Goal: Task Accomplishment & Management: Use online tool/utility

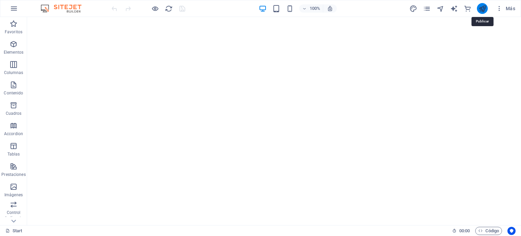
click at [482, 7] on icon "publish" at bounding box center [483, 9] width 8 height 8
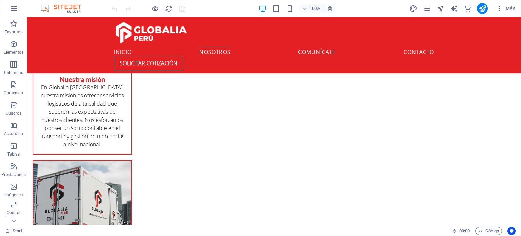
scroll to position [473, 0]
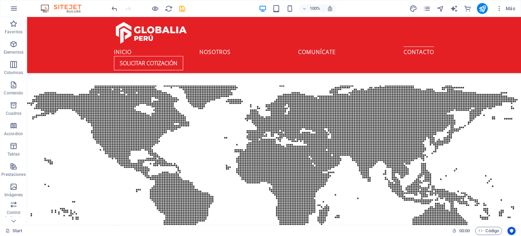
scroll to position [1009, 0]
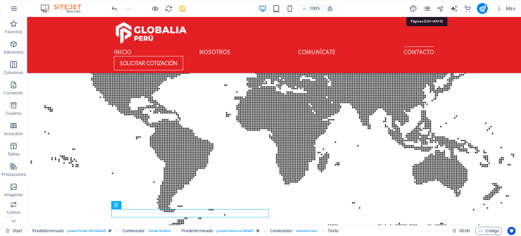
click at [427, 7] on icon "pages" at bounding box center [427, 9] width 8 height 8
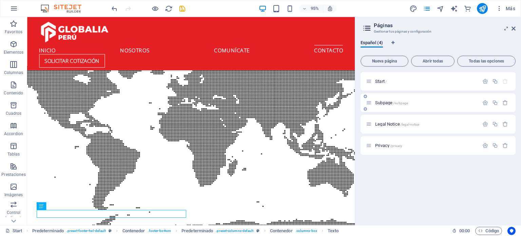
click at [394, 100] on div "Subpage /subpage" at bounding box center [422, 103] width 113 height 8
click at [393, 120] on div "Legal Notice /legal-notice" at bounding box center [422, 124] width 113 height 8
click at [371, 125] on icon at bounding box center [369, 124] width 6 height 6
click at [385, 125] on span "Legal Notice /legal-notice" at bounding box center [397, 123] width 44 height 5
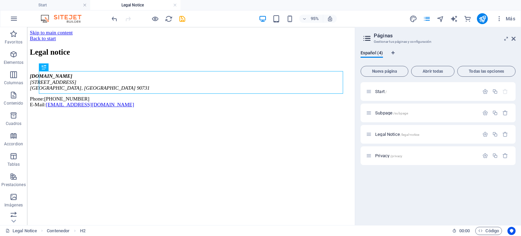
scroll to position [0, 0]
click at [370, 154] on icon at bounding box center [369, 156] width 6 height 6
click at [370, 155] on icon at bounding box center [369, 156] width 6 height 6
click at [381, 155] on span "Privacy /privacy" at bounding box center [388, 155] width 27 height 5
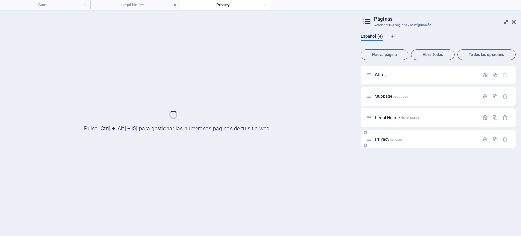
click at [381, 155] on div "Start / Subpage /subpage Legal Notice /legal-notice Privacy /privacy" at bounding box center [438, 147] width 155 height 165
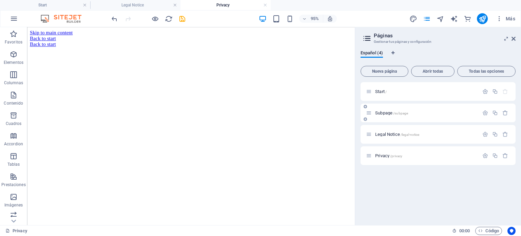
click at [386, 110] on span "Subpage /subpage" at bounding box center [391, 112] width 33 height 5
click at [386, 125] on div "Legal Notice /legal-notice" at bounding box center [438, 134] width 155 height 19
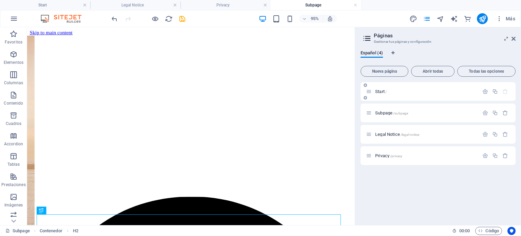
click at [382, 91] on span "Start /" at bounding box center [381, 91] width 12 height 5
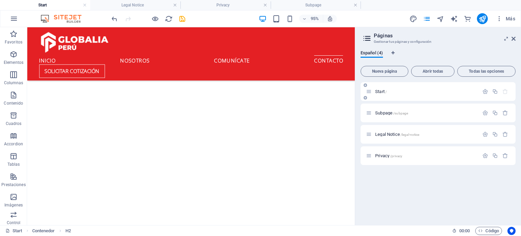
scroll to position [1009, 0]
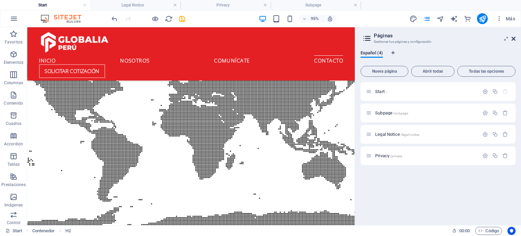
click at [514, 39] on icon at bounding box center [514, 38] width 4 height 5
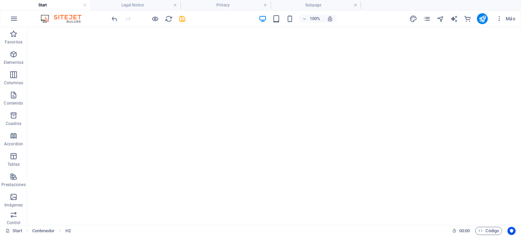
scroll to position [0, 0]
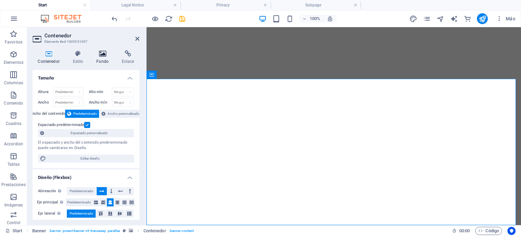
click at [100, 58] on h4 "Fondo" at bounding box center [103, 57] width 25 height 14
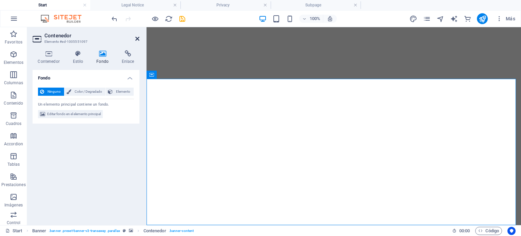
click at [136, 38] on icon at bounding box center [137, 38] width 4 height 5
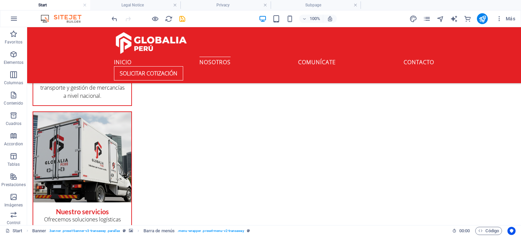
scroll to position [564, 0]
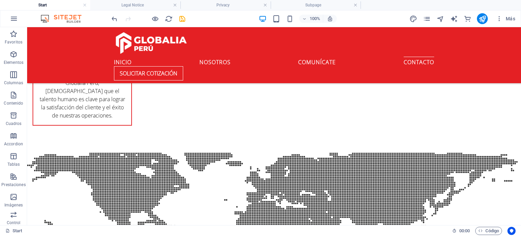
scroll to position [882, 0]
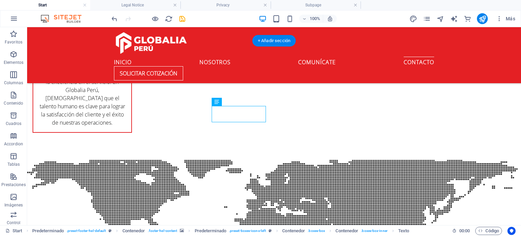
drag, startPoint x: 235, startPoint y: 116, endPoint x: 235, endPoint y: 125, distance: 9.5
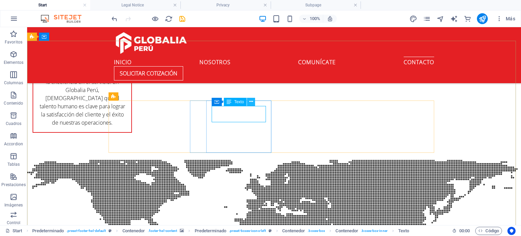
click at [252, 103] on icon at bounding box center [251, 101] width 4 height 7
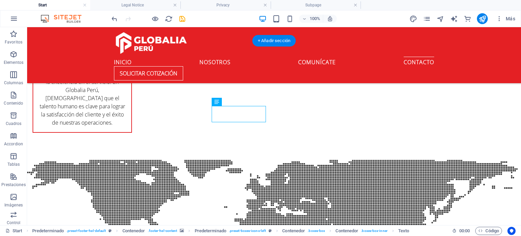
drag, startPoint x: 239, startPoint y: 117, endPoint x: 239, endPoint y: 127, distance: 10.2
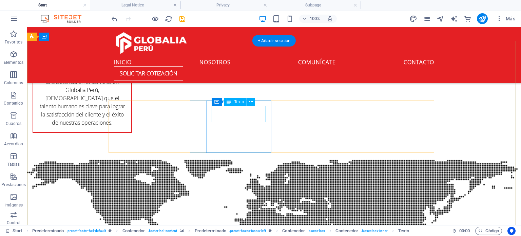
drag, startPoint x: 233, startPoint y: 117, endPoint x: 232, endPoint y: 129, distance: 12.3
click at [239, 102] on span "Texto" at bounding box center [239, 102] width 10 height 4
click at [251, 103] on icon at bounding box center [251, 101] width 4 height 7
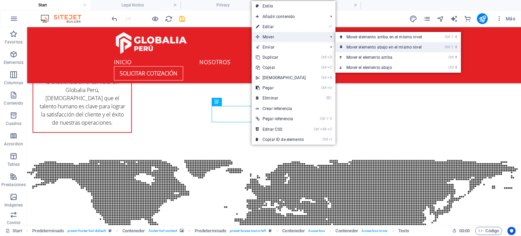
click at [372, 47] on link "Ctrl ⇧ ⬇ Mover elemento abajo en el mismo nivel" at bounding box center [386, 47] width 100 height 10
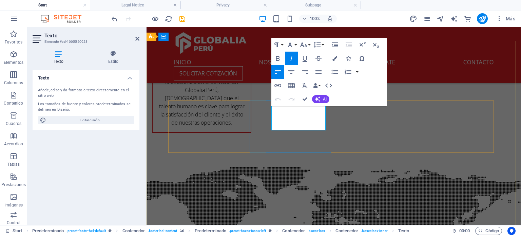
click at [0, 0] on div "Texto" at bounding box center [0, 0] width 0 height 0
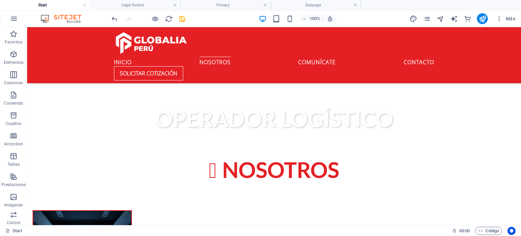
scroll to position [258, 0]
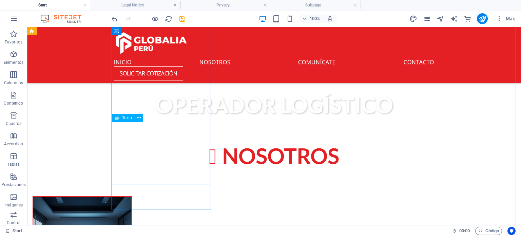
click at [122, 118] on span "Texto" at bounding box center [127, 118] width 10 height 4
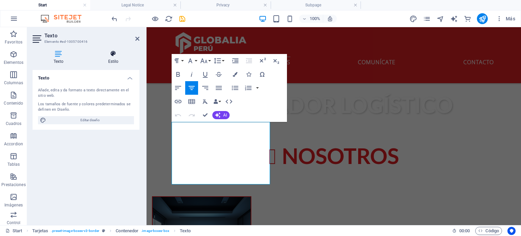
click at [117, 59] on h4 "Estilo" at bounding box center [113, 57] width 52 height 14
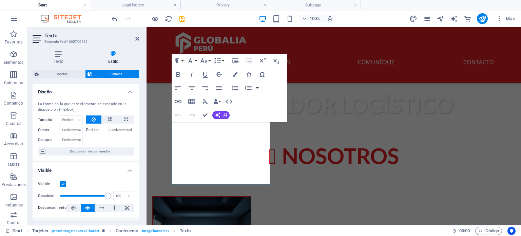
drag, startPoint x: 138, startPoint y: 110, endPoint x: 138, endPoint y: 126, distance: 16.3
click at [138, 126] on div "La forma en la que este elemento se expande en la disposición (Flexbox). Tamaño…" at bounding box center [86, 128] width 107 height 65
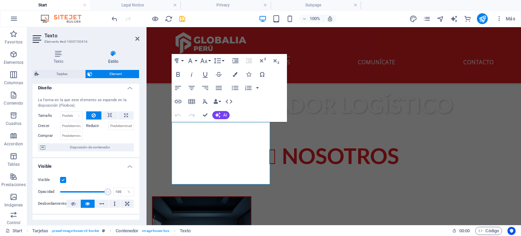
scroll to position [0, 0]
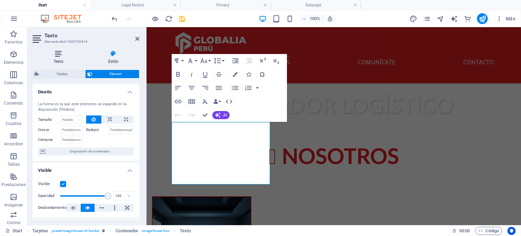
click at [65, 57] on h4 "Texto" at bounding box center [60, 57] width 55 height 14
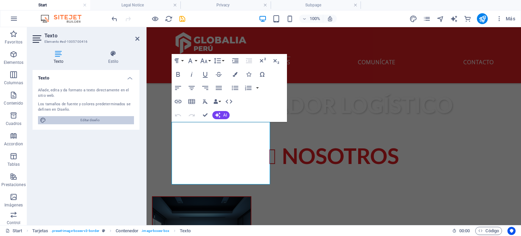
click at [107, 119] on span "Editar diseño" at bounding box center [90, 120] width 84 height 8
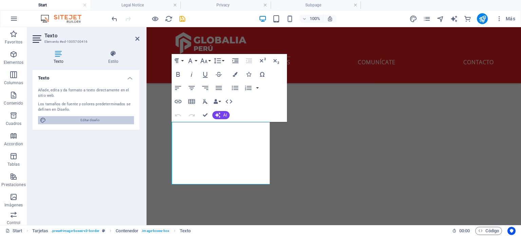
select select "px"
select select "400"
select select "px"
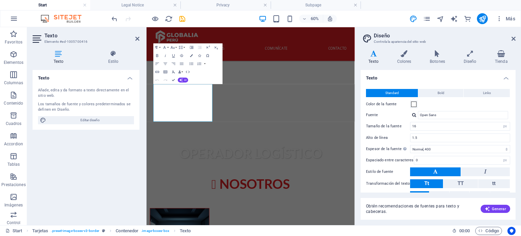
scroll to position [390, 0]
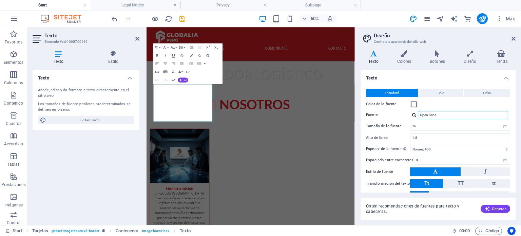
click at [445, 116] on input "Open Sans" at bounding box center [463, 115] width 90 height 8
click at [416, 116] on div at bounding box center [414, 115] width 4 height 4
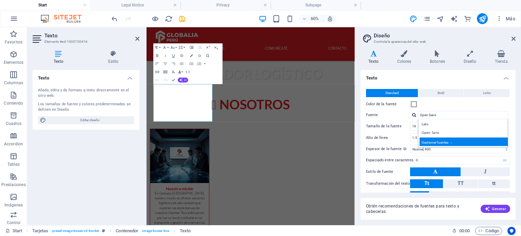
click at [455, 141] on div "Gestionar fuentes →" at bounding box center [465, 141] width 90 height 8
select select "popularity"
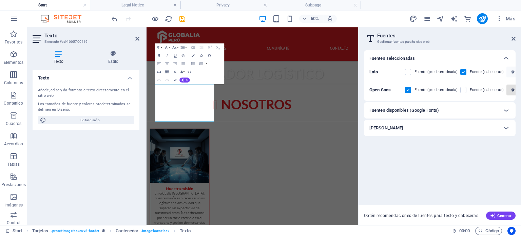
click at [512, 89] on icon "button" at bounding box center [512, 90] width 3 height 4
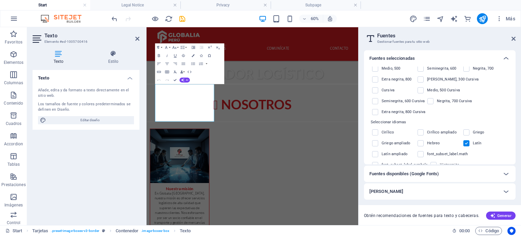
scroll to position [0, 0]
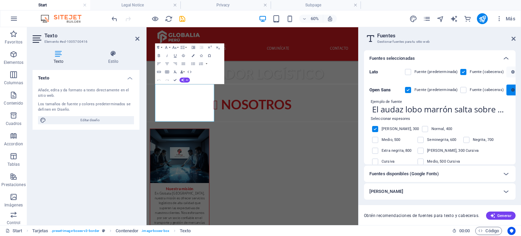
click at [511, 90] on icon "button" at bounding box center [512, 90] width 3 height 4
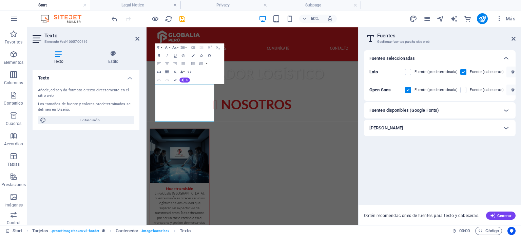
click at [449, 129] on div "Cargar fuentes" at bounding box center [433, 128] width 129 height 8
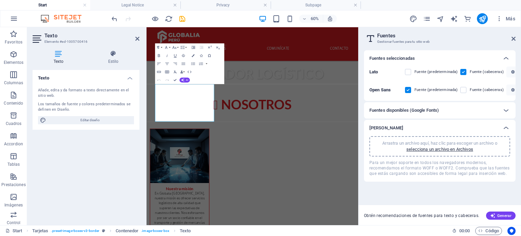
click at [450, 129] on div "Cargar fuentes" at bounding box center [433, 128] width 129 height 8
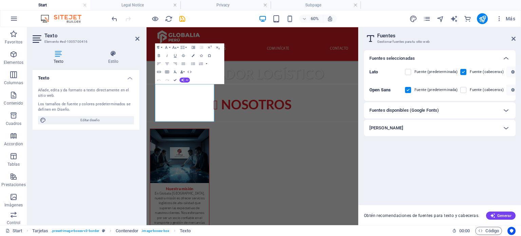
click at [452, 111] on div "Fuentes disponibles (Google Fonts)" at bounding box center [433, 110] width 129 height 8
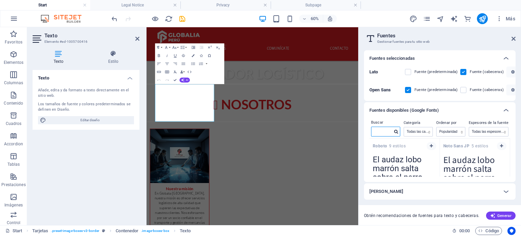
click at [381, 134] on input "text" at bounding box center [381, 131] width 21 height 9
type input "sans"
click at [398, 130] on icon at bounding box center [396, 132] width 4 height 4
click at [397, 130] on icon at bounding box center [396, 132] width 4 height 4
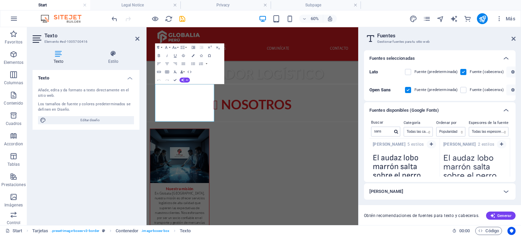
scroll to position [643, 0]
click at [431, 142] on icon "button" at bounding box center [431, 144] width 3 height 4
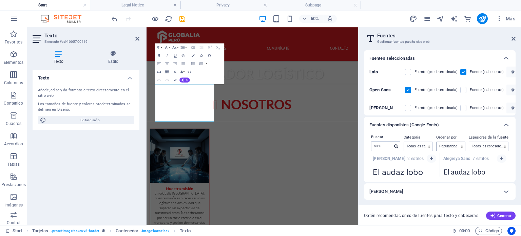
scroll to position [628, 0]
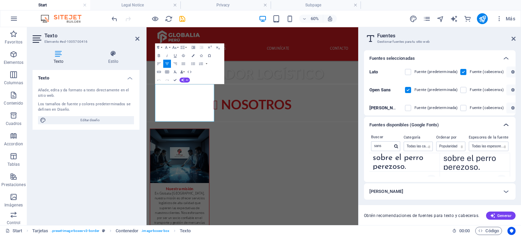
scroll to position [332, 0]
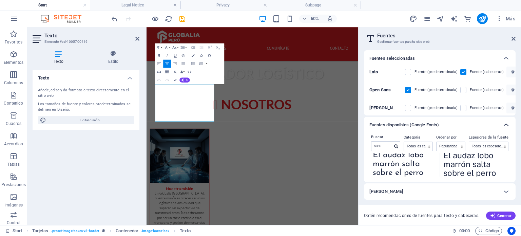
click at [506, 127] on icon at bounding box center [506, 125] width 8 height 8
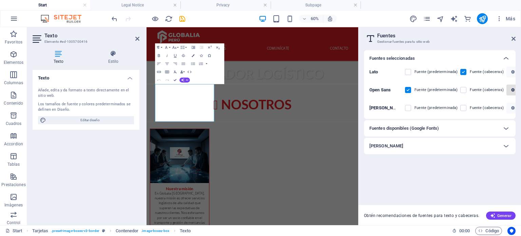
click at [508, 93] on button "button" at bounding box center [514, 89] width 14 height 11
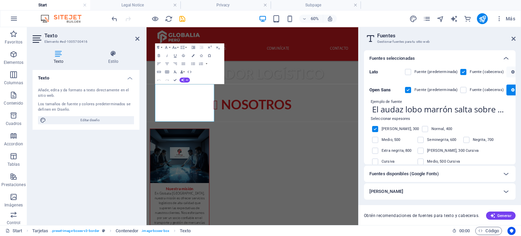
click at [428, 128] on span at bounding box center [429, 128] width 3 height 3
click at [422, 128] on label at bounding box center [425, 129] width 6 height 6
click at [0, 0] on input "checkbox" at bounding box center [0, 0] width 0 height 0
click at [373, 127] on label at bounding box center [375, 129] width 6 height 6
click at [0, 0] on input "checkbox" at bounding box center [0, 0] width 0 height 0
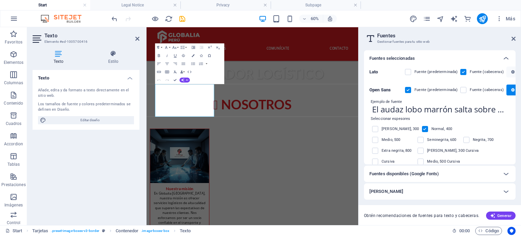
click at [422, 128] on label at bounding box center [425, 129] width 6 height 6
click at [0, 0] on input "checkbox" at bounding box center [0, 0] width 0 height 0
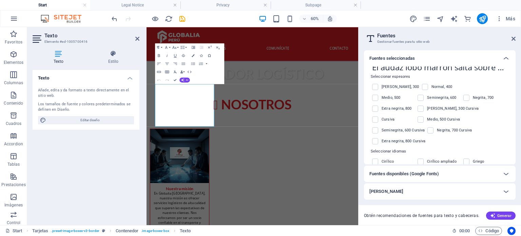
scroll to position [42, 0]
click at [378, 138] on label at bounding box center [375, 141] width 6 height 6
click at [0, 0] on input "checkbox" at bounding box center [0, 0] width 0 height 0
click at [378, 138] on label at bounding box center [375, 141] width 6 height 6
click at [0, 0] on input "checkbox" at bounding box center [0, 0] width 0 height 0
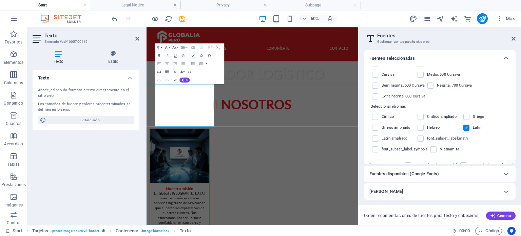
scroll to position [0, 0]
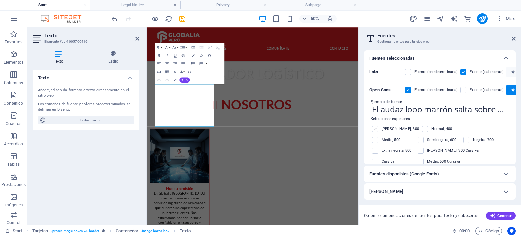
click at [376, 129] on label at bounding box center [375, 129] width 6 height 6
click at [0, 0] on input "checkbox" at bounding box center [0, 0] width 0 height 0
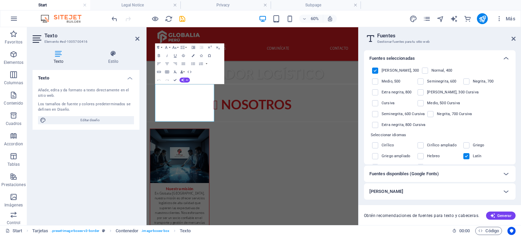
scroll to position [87, 0]
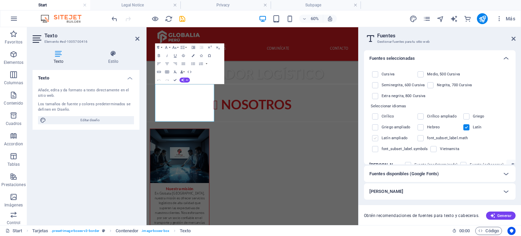
click at [377, 135] on label at bounding box center [375, 138] width 6 height 6
click at [0, 0] on input "checkbox" at bounding box center [0, 0] width 0 height 0
click at [377, 135] on label at bounding box center [375, 138] width 6 height 6
click at [0, 0] on input "checkbox" at bounding box center [0, 0] width 0 height 0
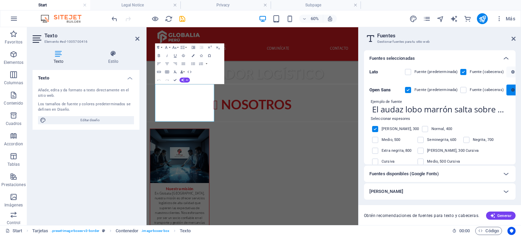
click at [507, 91] on button "button" at bounding box center [514, 89] width 14 height 11
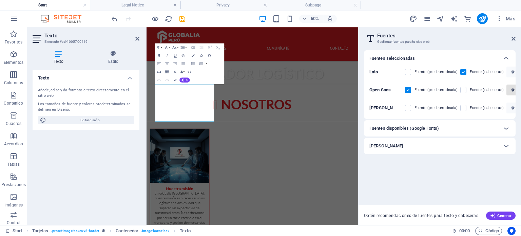
click at [507, 89] on button "button" at bounding box center [514, 89] width 14 height 11
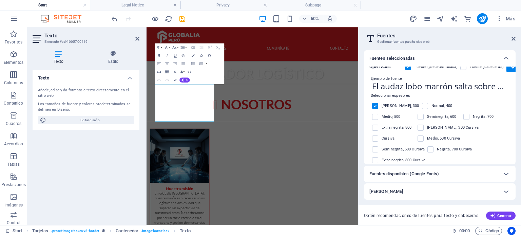
scroll to position [34, 0]
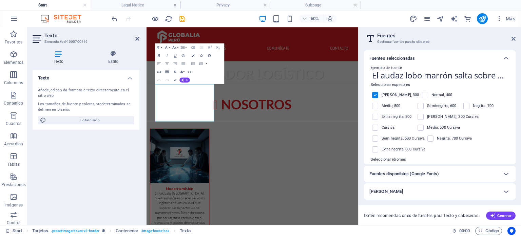
click at [396, 75] on input "El audaz lobo marrón salta sobre el perro perezoso." at bounding box center [439, 75] width 141 height 9
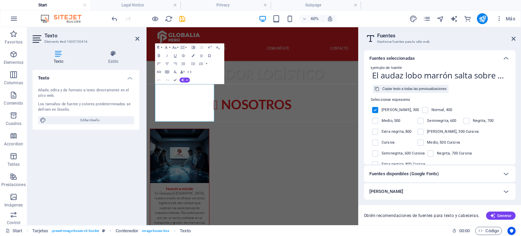
scroll to position [0, 0]
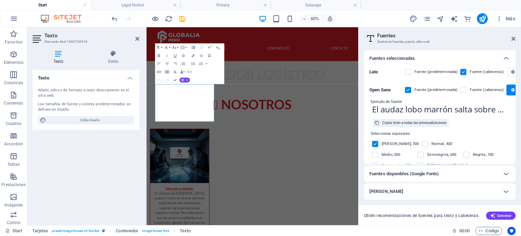
click at [387, 102] on div "Ejemplo de fuente" at bounding box center [439, 102] width 141 height 6
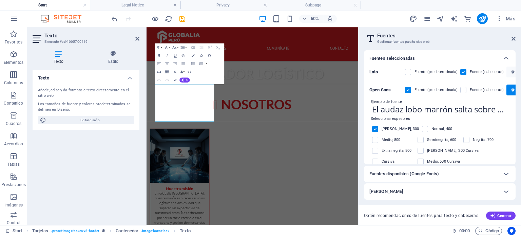
drag, startPoint x: 514, startPoint y: 112, endPoint x: 512, endPoint y: 138, distance: 25.8
click at [512, 138] on div "Lato Fuente (predeterminada) Fuente (cabeceras) Open Sans Fuente (predeterminad…" at bounding box center [440, 115] width 152 height 98
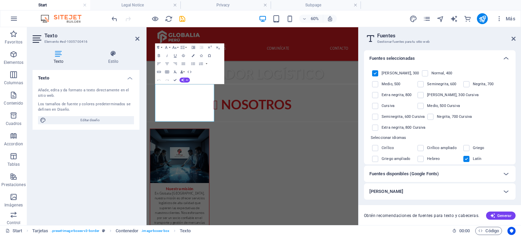
scroll to position [87, 0]
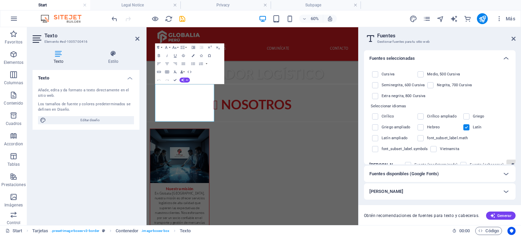
click at [512, 163] on icon "button" at bounding box center [512, 165] width 3 height 4
click at [508, 157] on div "Sofia Sans Fuente (predeterminada) Fuente (cabeceras)" at bounding box center [439, 166] width 141 height 18
click at [511, 165] on icon "button" at bounding box center [512, 167] width 3 height 4
click at [502, 172] on icon at bounding box center [506, 174] width 8 height 8
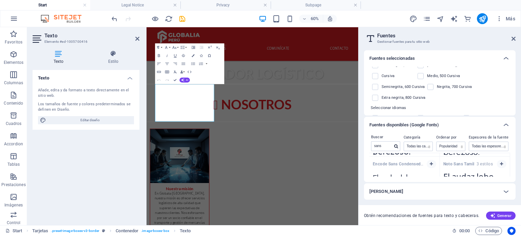
scroll to position [781, 0]
click at [432, 162] on icon "button" at bounding box center [431, 163] width 3 height 4
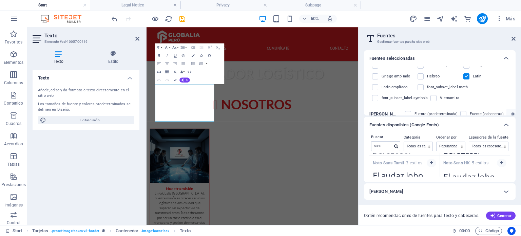
scroll to position [154, 0]
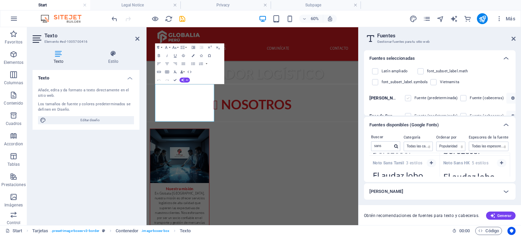
click at [409, 95] on label at bounding box center [408, 98] width 6 height 6
click at [0, 0] on Sans "checkbox" at bounding box center [0, 0] width 0 height 0
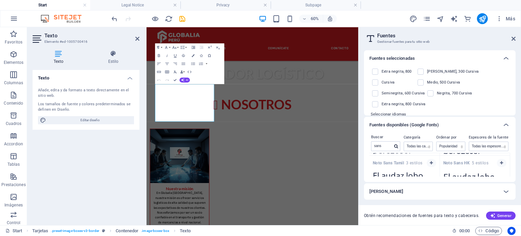
scroll to position [0, 0]
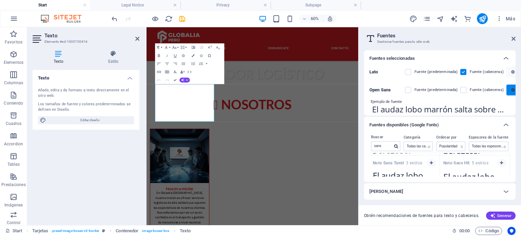
click at [509, 90] on span "button" at bounding box center [513, 90] width 8 height 4
click at [512, 39] on icon at bounding box center [514, 38] width 4 height 5
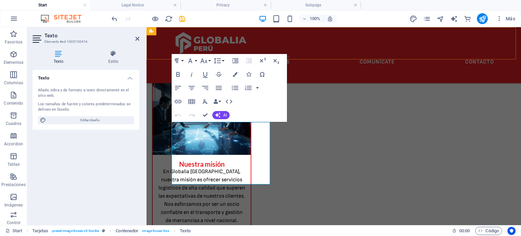
scroll to position [258, 0]
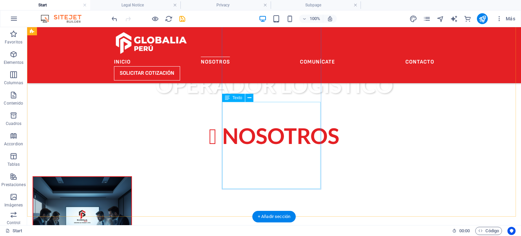
scroll to position [279, 0]
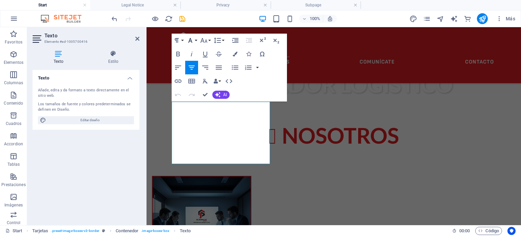
click at [194, 44] on button "Font Family" at bounding box center [191, 41] width 13 height 14
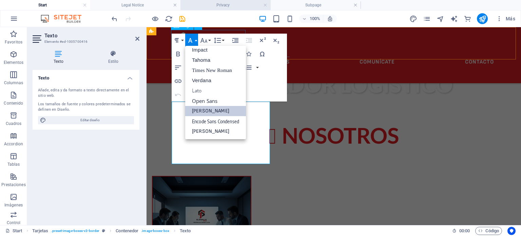
scroll to position [24, 0]
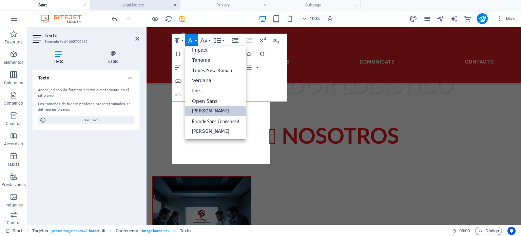
click at [176, 4] on link at bounding box center [175, 5] width 4 height 6
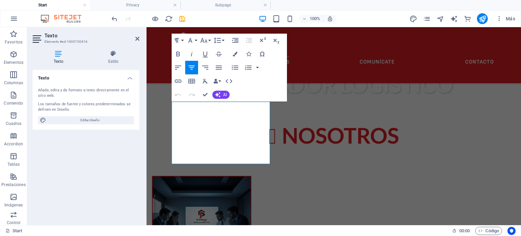
click at [176, 4] on link at bounding box center [175, 5] width 4 height 6
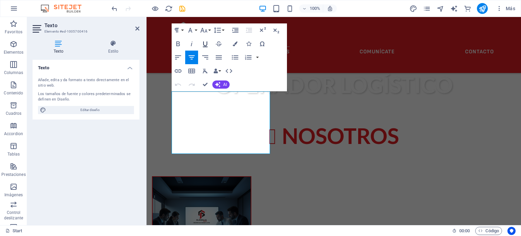
scroll to position [289, 0]
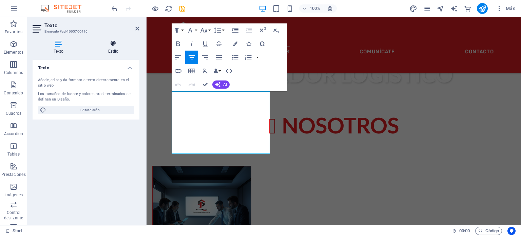
click at [103, 46] on icon at bounding box center [113, 43] width 52 height 7
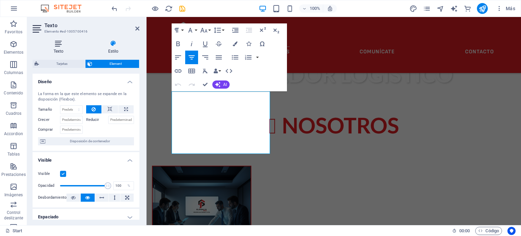
click at [79, 44] on icon at bounding box center [59, 43] width 52 height 7
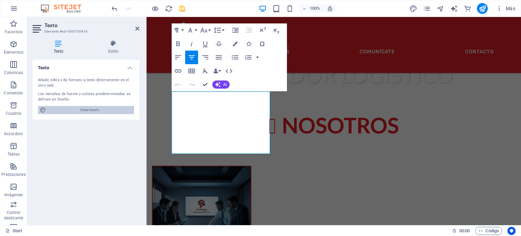
click at [94, 107] on span "Editar diseño" at bounding box center [90, 110] width 84 height 8
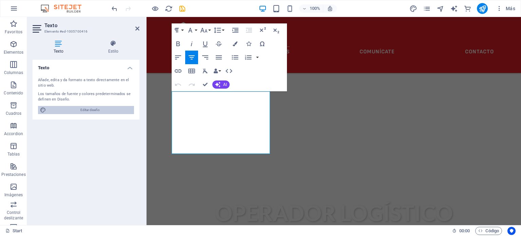
select select "px"
select select "400"
select select "px"
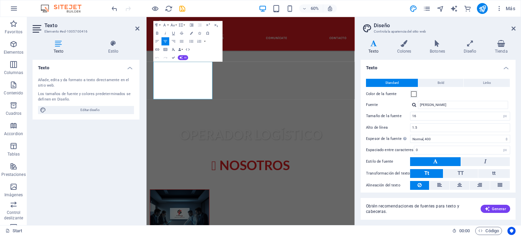
scroll to position [427, 0]
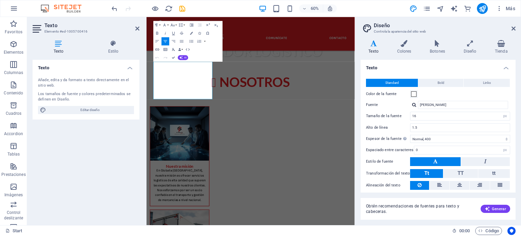
click at [505, 66] on h4 "Texto" at bounding box center [438, 66] width 155 height 12
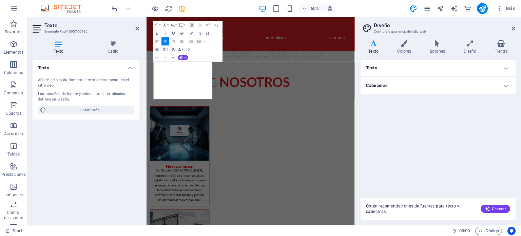
click at [506, 82] on h4 "Cabeceras" at bounding box center [438, 85] width 155 height 16
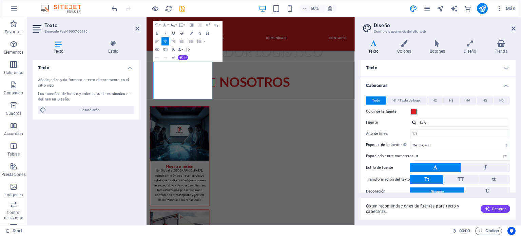
click at [506, 82] on h4 "Cabeceras" at bounding box center [438, 83] width 155 height 12
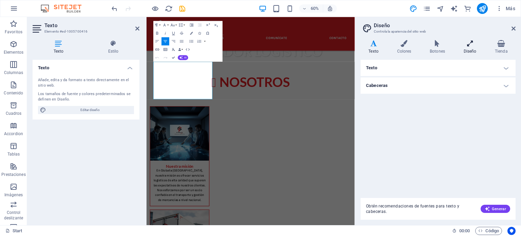
click at [472, 42] on icon at bounding box center [470, 43] width 28 height 7
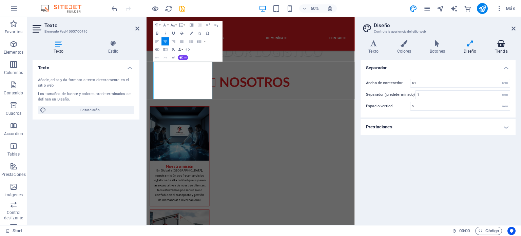
click at [499, 49] on h4 "Tienda" at bounding box center [501, 47] width 28 height 14
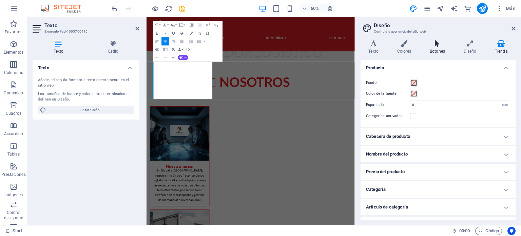
click at [439, 49] on h4 "Botones" at bounding box center [439, 47] width 34 height 14
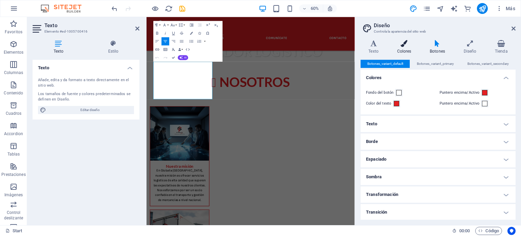
click at [403, 46] on icon at bounding box center [404, 43] width 30 height 7
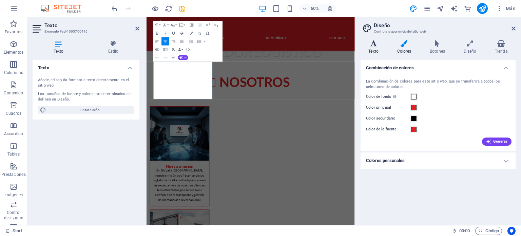
click at [365, 49] on h4 "Texto" at bounding box center [375, 47] width 28 height 14
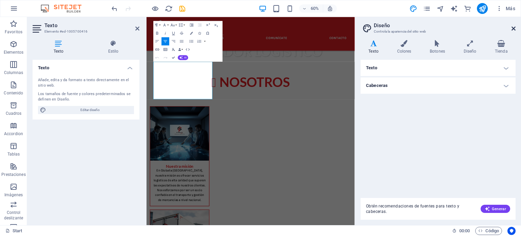
click at [514, 26] on icon at bounding box center [514, 28] width 4 height 5
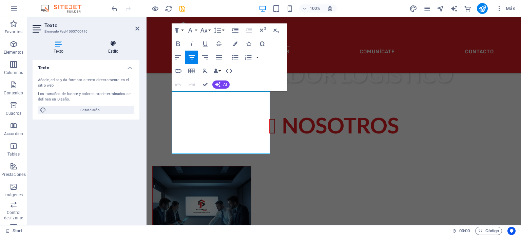
click at [114, 53] on h4 "Estilo" at bounding box center [113, 47] width 52 height 14
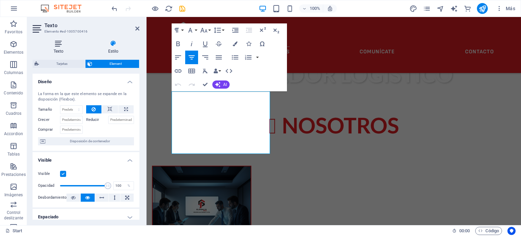
click at [58, 51] on h4 "Texto" at bounding box center [60, 47] width 55 height 14
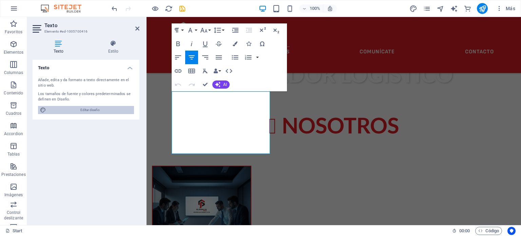
click at [84, 106] on span "Editar diseño" at bounding box center [90, 110] width 84 height 8
select select "px"
select select "400"
select select "px"
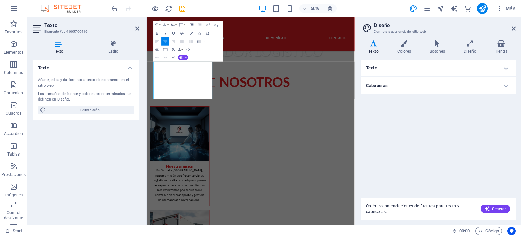
click at [387, 76] on ul "Texto Standard Bold Links Color de la fuente Fuente Sofia Sans Tamaño de la fue…" at bounding box center [438, 77] width 155 height 34
click at [392, 71] on h4 "Texto" at bounding box center [438, 68] width 155 height 16
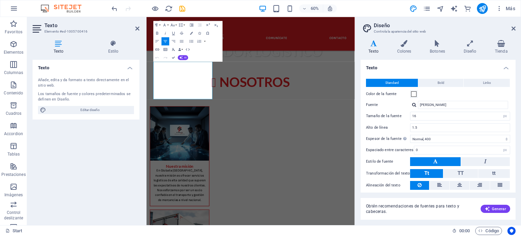
drag, startPoint x: 513, startPoint y: 101, endPoint x: 514, endPoint y: 112, distance: 10.9
click at [514, 112] on div "Texto Standard Bold Links Color de la fuente Fuente Sofia Sans Tamaño de la fue…" at bounding box center [438, 126] width 155 height 133
click at [439, 85] on span "Bold" at bounding box center [441, 83] width 7 height 8
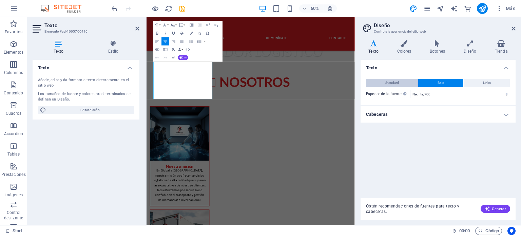
click at [403, 81] on button "Standard" at bounding box center [392, 83] width 52 height 8
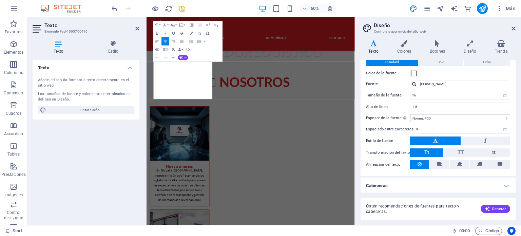
scroll to position [0, 0]
click at [497, 183] on h4 "Cabeceras" at bounding box center [438, 185] width 155 height 16
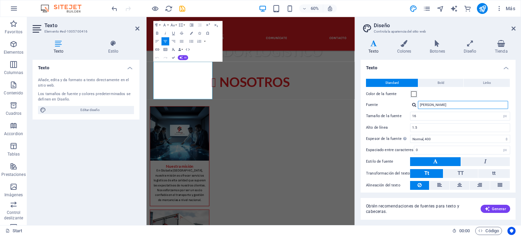
click at [448, 107] on input "Sofia Sans" at bounding box center [463, 105] width 90 height 8
click at [378, 46] on icon at bounding box center [374, 43] width 26 height 7
drag, startPoint x: 516, startPoint y: 115, endPoint x: 514, endPoint y: 147, distance: 31.6
click at [514, 147] on div "Variantes Texto Colores Botones Diseño Tienda Texto Standard Bold Links Color d…" at bounding box center [438, 130] width 166 height 190
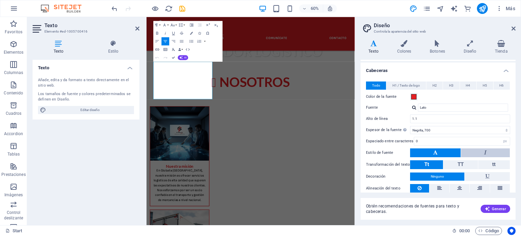
scroll to position [152, 0]
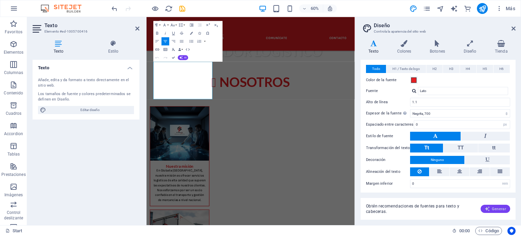
click at [496, 206] on span "Generar" at bounding box center [495, 208] width 21 height 5
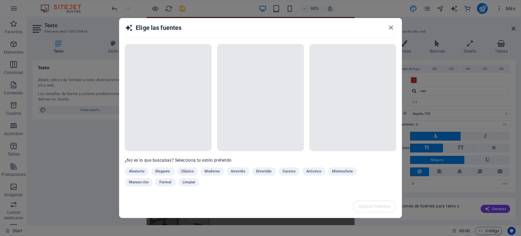
click at [211, 173] on div "Aleatorio Elegante Clásico Moderno Atrevido Divertido Cursiva Artístico Minimal…" at bounding box center [243, 178] width 237 height 22
click at [209, 170] on div "Aleatorio Elegante Clásico Moderno Atrevido Divertido Cursiva Artístico Minimal…" at bounding box center [243, 178] width 237 height 22
click at [218, 177] on div "Aleatorio Elegante Clásico Moderno Atrevido Divertido Cursiva Artístico Minimal…" at bounding box center [243, 178] width 237 height 22
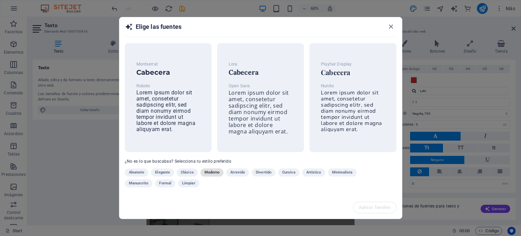
click at [217, 173] on span "Moderno" at bounding box center [212, 172] width 15 height 8
click at [349, 172] on span "Minimalista" at bounding box center [342, 172] width 21 height 8
click at [357, 106] on span "Lorem ipsum dolor sit amet, consetetur sadipscing elitr, sed diam nonumy eirmod…" at bounding box center [351, 111] width 60 height 42
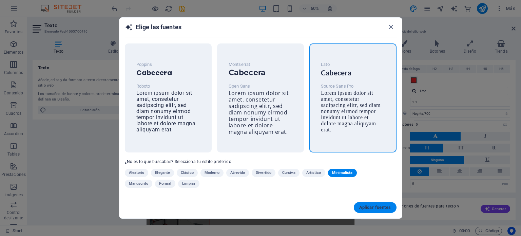
click at [375, 206] on span "Aplicar fuentes" at bounding box center [375, 207] width 32 height 5
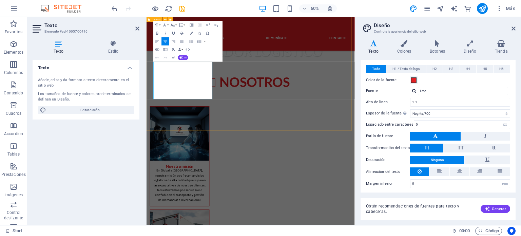
type input "Source Sans Pro"
type input "1.6"
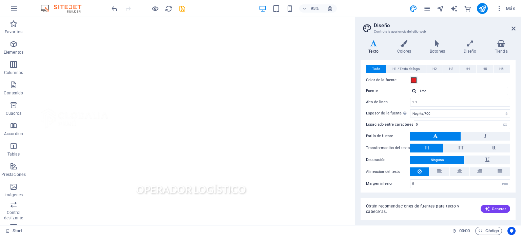
scroll to position [201, 0]
drag, startPoint x: 367, startPoint y: 99, endPoint x: 307, endPoint y: 85, distance: 61.7
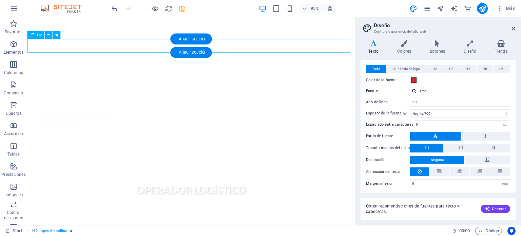
scroll to position [195, 0]
drag, startPoint x: 239, startPoint y: 40, endPoint x: 238, endPoint y: 53, distance: 13.6
click at [238, 233] on div "NOSOTROS" at bounding box center [199, 240] width 345 height 14
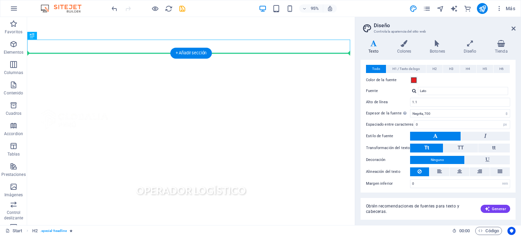
drag, startPoint x: 161, startPoint y: 47, endPoint x: 149, endPoint y: 66, distance: 23.2
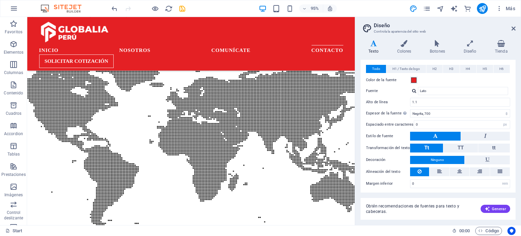
scroll to position [991, 0]
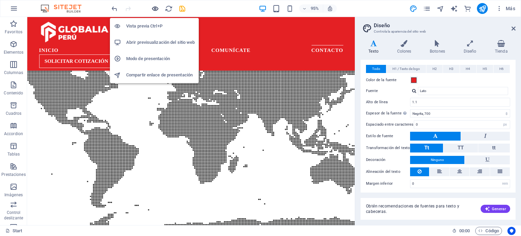
click at [158, 9] on icon "button" at bounding box center [155, 9] width 8 height 8
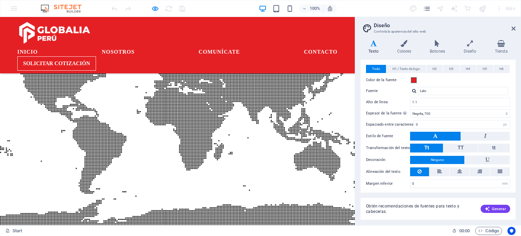
checkbox input "false"
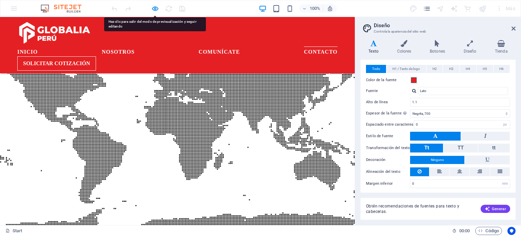
scroll to position [979, 0]
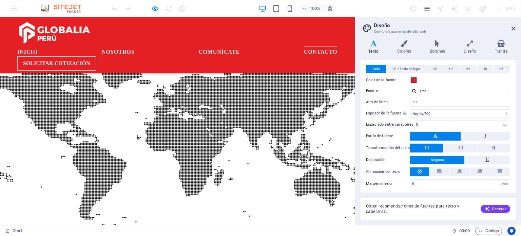
scroll to position [949, 0]
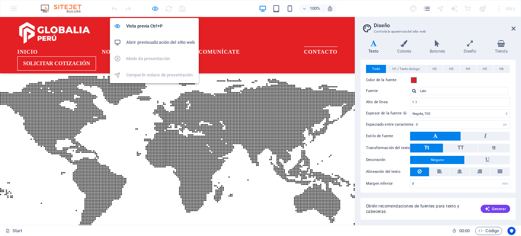
click at [154, 5] on icon "button" at bounding box center [155, 9] width 8 height 8
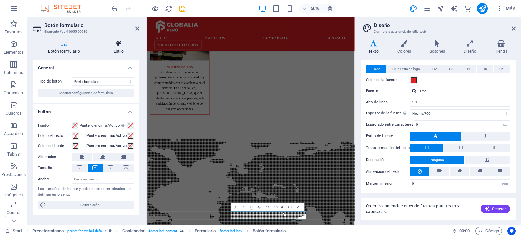
click at [121, 46] on icon at bounding box center [118, 43] width 41 height 7
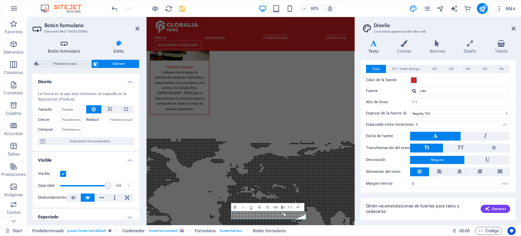
click at [63, 47] on h4 "Botón formulario" at bounding box center [65, 47] width 65 height 14
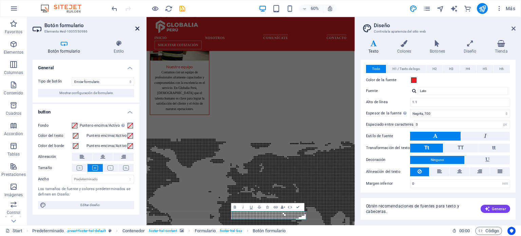
click at [138, 30] on icon at bounding box center [137, 28] width 4 height 5
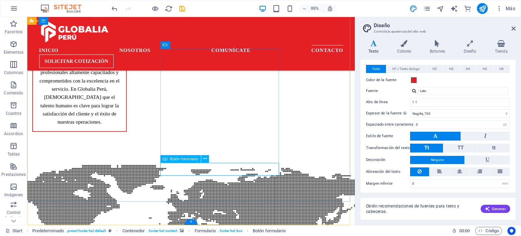
scroll to position [972, 0]
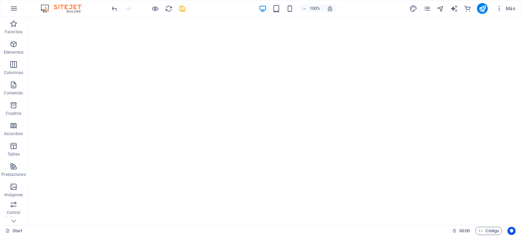
scroll to position [0, 0]
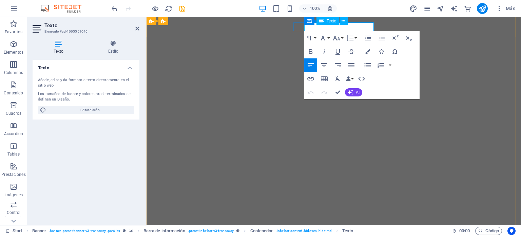
drag, startPoint x: 332, startPoint y: 27, endPoint x: 310, endPoint y: 27, distance: 22.1
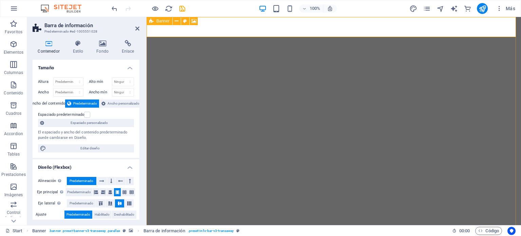
click at [166, 21] on span "Banner" at bounding box center [162, 21] width 13 height 4
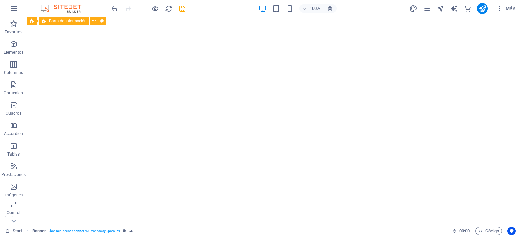
click at [74, 21] on span "Barra de información" at bounding box center [68, 21] width 38 height 4
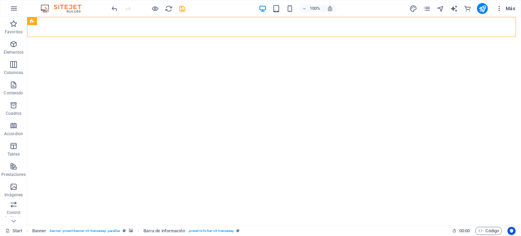
click at [497, 9] on icon "button" at bounding box center [499, 8] width 7 height 7
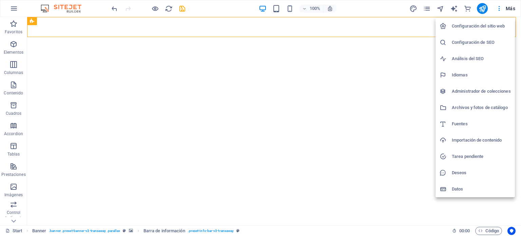
click at [423, 9] on div at bounding box center [260, 118] width 521 height 236
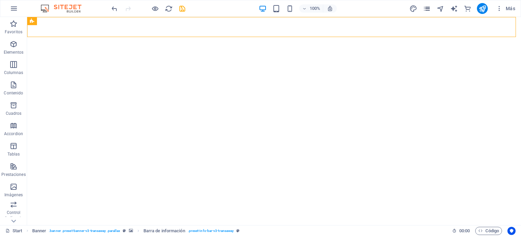
click at [425, 9] on icon "pages" at bounding box center [427, 9] width 8 height 8
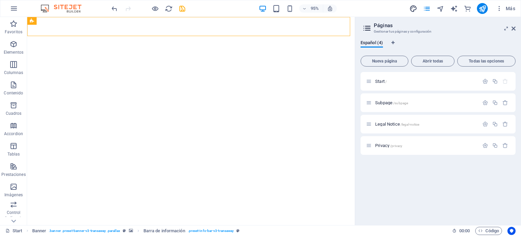
click at [414, 5] on icon "design" at bounding box center [413, 9] width 8 height 8
select select "px"
select select "400"
select select "px"
select select "700"
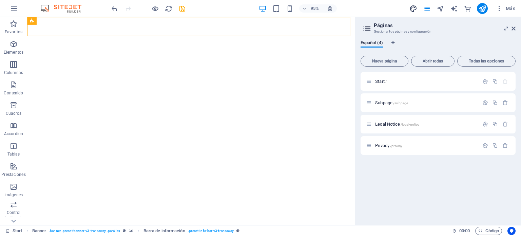
select select "px"
select select "rem"
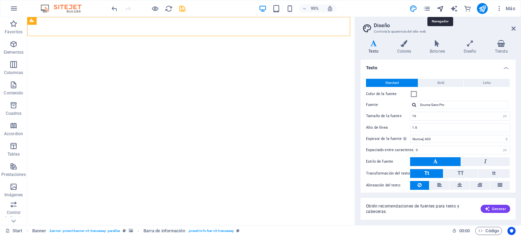
click at [440, 8] on icon "navigator" at bounding box center [441, 9] width 8 height 8
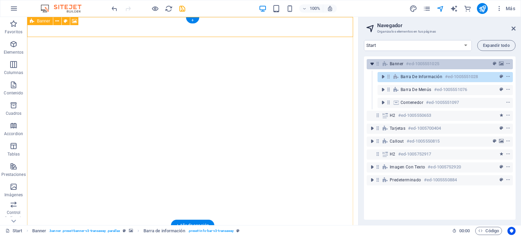
click at [370, 65] on icon "toggle-expand" at bounding box center [372, 63] width 7 height 7
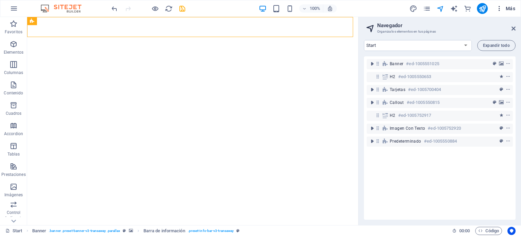
click at [496, 8] on icon "button" at bounding box center [499, 8] width 7 height 7
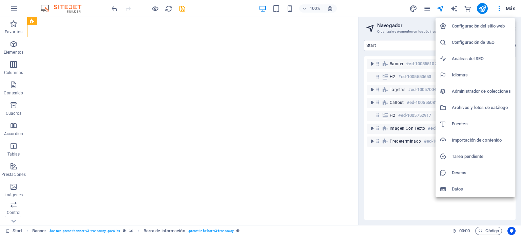
click at [496, 8] on div at bounding box center [260, 118] width 521 height 236
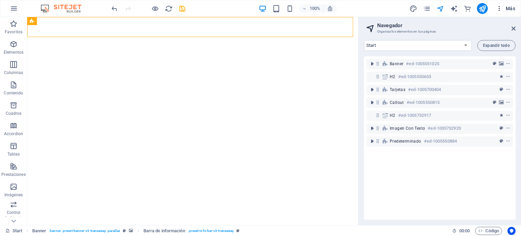
click at [499, 11] on icon "button" at bounding box center [499, 8] width 7 height 7
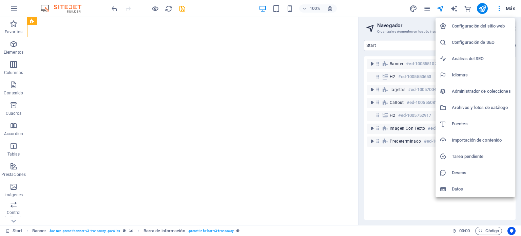
drag, startPoint x: 499, startPoint y: 11, endPoint x: 490, endPoint y: 23, distance: 15.1
click at [490, 23] on h6 "Configuración del sitio web" at bounding box center [481, 26] width 59 height 8
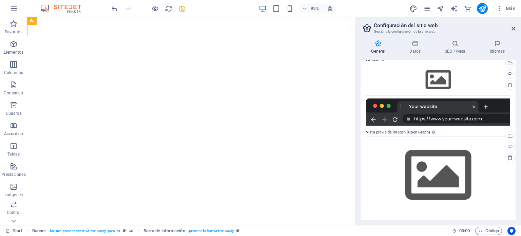
scroll to position [33, 0]
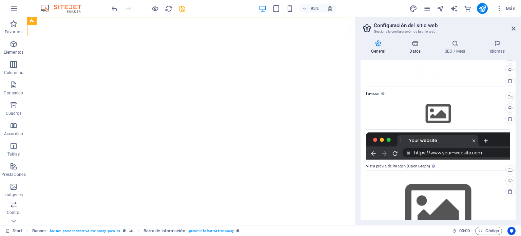
click at [417, 45] on icon at bounding box center [415, 43] width 33 height 7
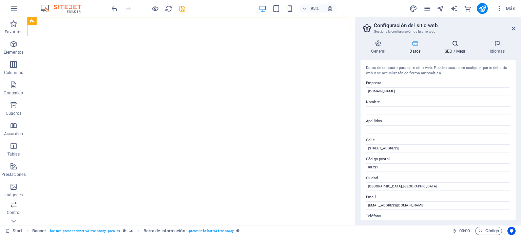
click at [454, 45] on icon at bounding box center [455, 43] width 42 height 7
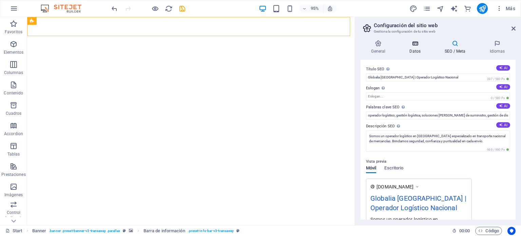
click at [423, 46] on icon at bounding box center [415, 43] width 33 height 7
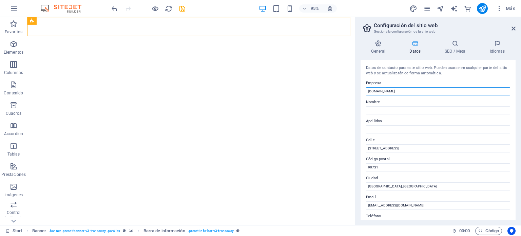
drag, startPoint x: 404, startPoint y: 91, endPoint x: 366, endPoint y: 93, distance: 38.1
click at [366, 93] on input "[DOMAIN_NAME]" at bounding box center [438, 91] width 144 height 8
click at [448, 78] on div "Datos de contacto para este sitio web. Pueden usarse en cualquier parte del sit…" at bounding box center [438, 140] width 155 height 160
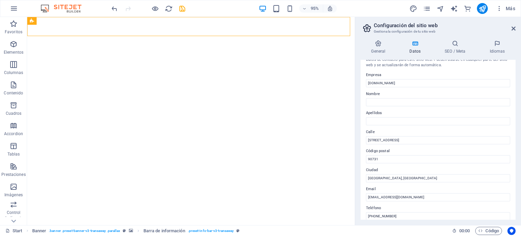
scroll to position [0, 0]
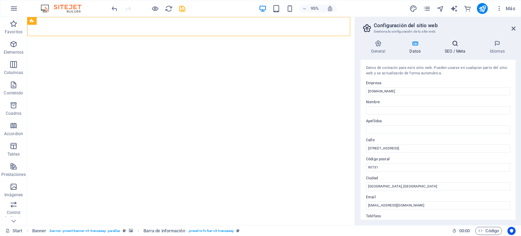
click at [448, 44] on icon at bounding box center [455, 43] width 42 height 7
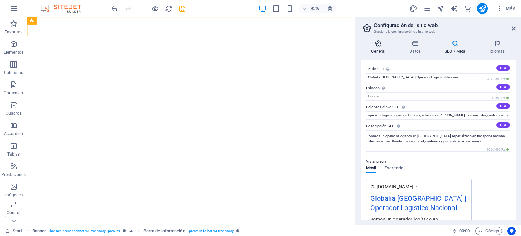
click at [376, 46] on icon at bounding box center [379, 43] width 36 height 7
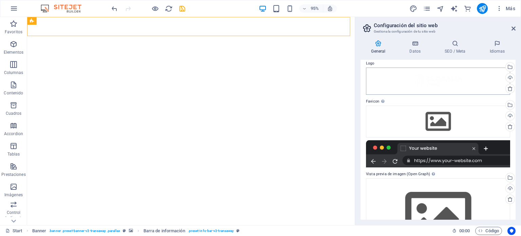
scroll to position [34, 0]
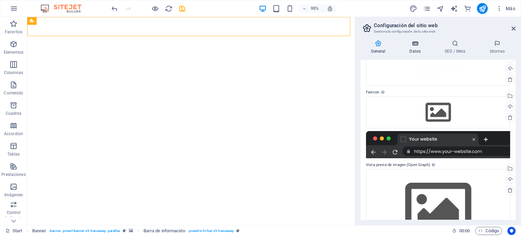
click at [410, 47] on h4 "Datos" at bounding box center [416, 47] width 35 height 14
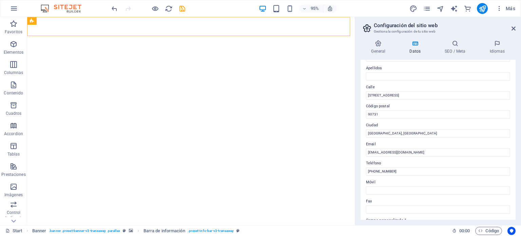
scroll to position [54, 0]
drag, startPoint x: 387, startPoint y: 152, endPoint x: 370, endPoint y: 153, distance: 16.4
click at [370, 153] on input "[EMAIL_ADDRESS][DOMAIN_NAME]" at bounding box center [438, 151] width 144 height 8
type input "comercial@globaliaperu.com"
click at [363, 146] on div "Datos de contacto para este sitio web. Pueden usarse en cualquier parte del sit…" at bounding box center [438, 140] width 155 height 160
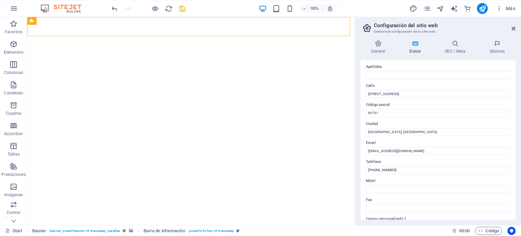
click at [510, 27] on h2 "Configuración del sitio web" at bounding box center [445, 25] width 142 height 6
click at [512, 30] on icon at bounding box center [514, 28] width 4 height 5
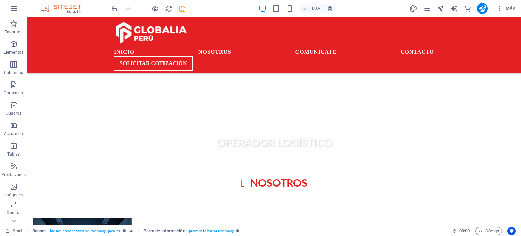
scroll to position [236, 0]
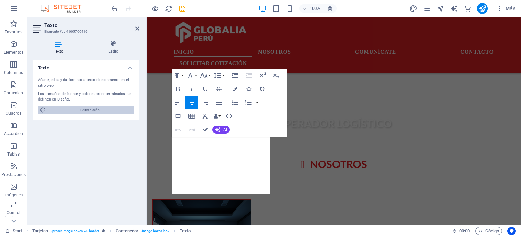
click at [87, 109] on span "Editar diseño" at bounding box center [90, 110] width 84 height 8
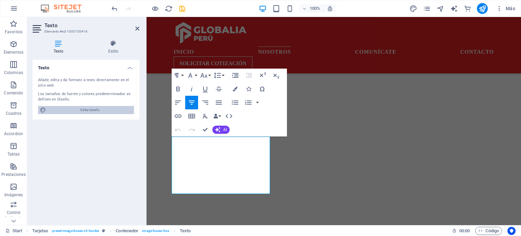
select select "px"
select select "400"
select select "px"
select select "700"
select select "px"
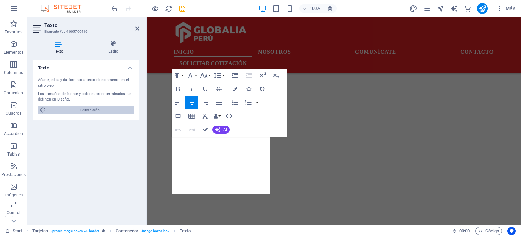
select select "rem"
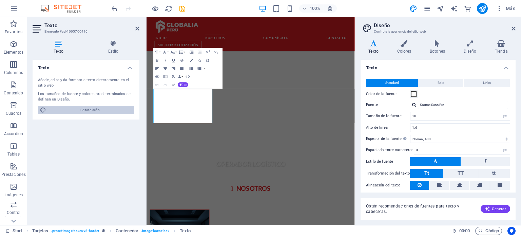
scroll to position [375, 0]
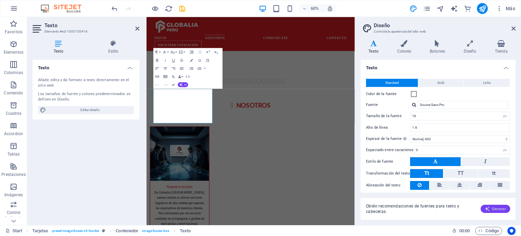
click at [496, 210] on span "Generar" at bounding box center [495, 208] width 21 height 5
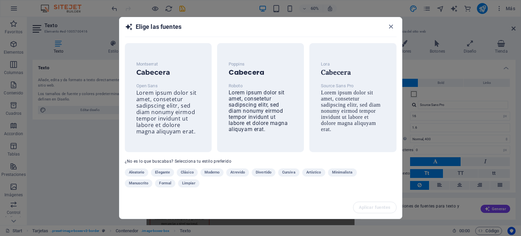
click at [164, 182] on span "Formal" at bounding box center [165, 183] width 12 height 8
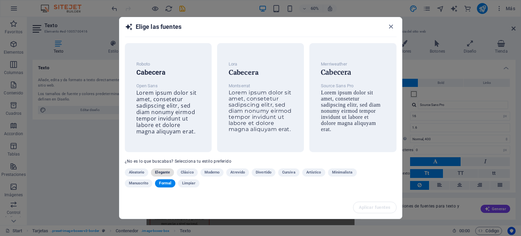
click at [164, 172] on span "Elegante" at bounding box center [162, 172] width 15 height 8
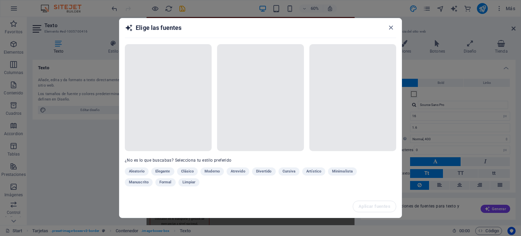
click at [168, 171] on div "Aleatorio Elegante Clásico Moderno Atrevido Divertido Cursiva Artístico Minimal…" at bounding box center [243, 178] width 237 height 22
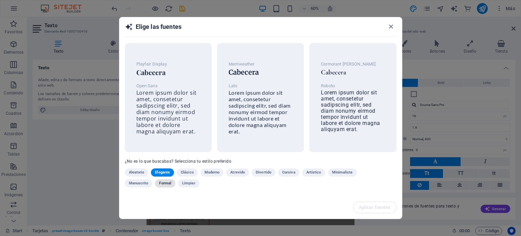
click at [168, 185] on span "Formal" at bounding box center [165, 183] width 12 height 8
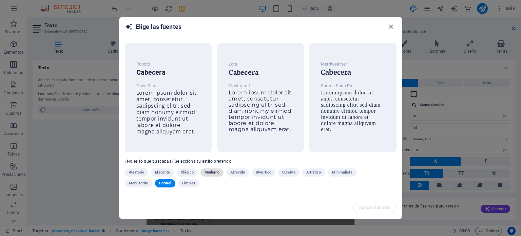
click at [214, 176] on span "Moderno" at bounding box center [212, 172] width 15 height 8
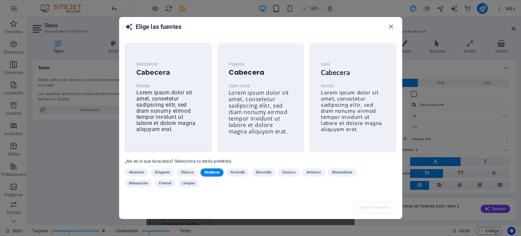
click at [185, 88] on p "Roboto" at bounding box center [168, 86] width 64 height 8
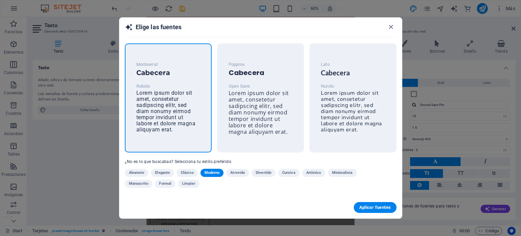
click at [185, 88] on p "Roboto" at bounding box center [168, 86] width 64 height 8
click at [360, 201] on div "Aplicar fuentes" at bounding box center [260, 207] width 283 height 22
click at [364, 203] on button "Aplicar fuentes" at bounding box center [375, 207] width 43 height 11
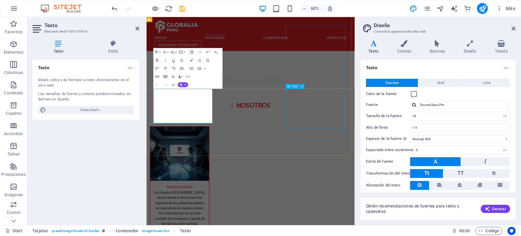
type input "Roboto"
type input "Montserrat"
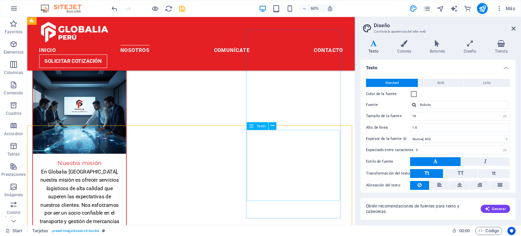
scroll to position [246, 0]
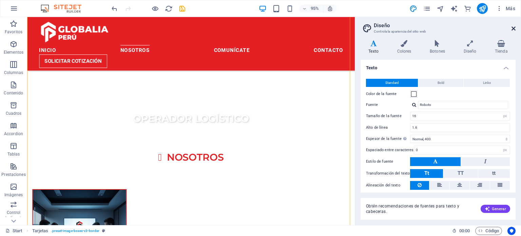
click at [513, 28] on icon at bounding box center [514, 28] width 4 height 5
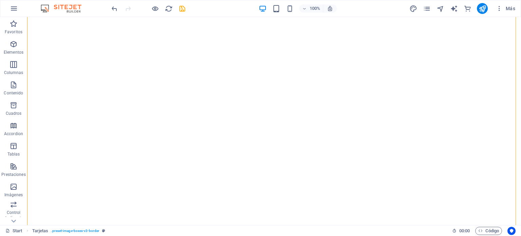
scroll to position [0, 0]
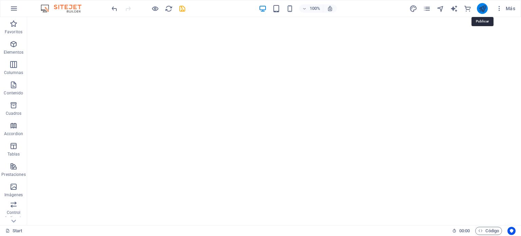
click at [479, 7] on icon "publish" at bounding box center [483, 9] width 8 height 8
checkbox input "false"
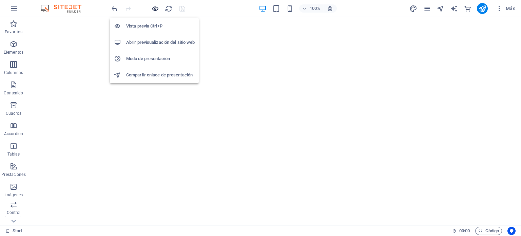
click at [154, 10] on icon "button" at bounding box center [155, 9] width 8 height 8
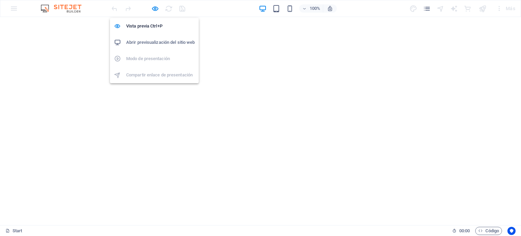
click at [157, 44] on h6 "Abrir previsualización del sitio web" at bounding box center [160, 42] width 69 height 8
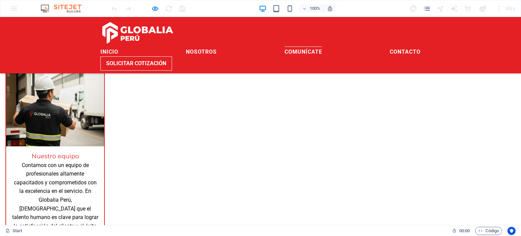
scroll to position [677, 0]
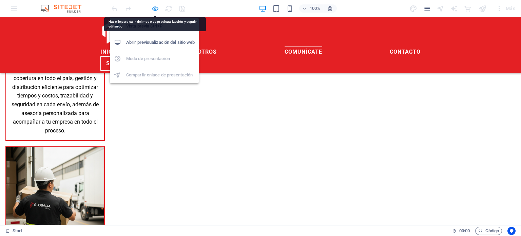
click at [156, 8] on icon "button" at bounding box center [155, 9] width 8 height 8
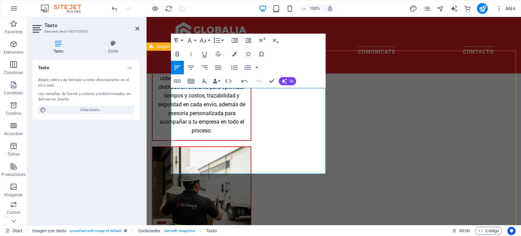
drag, startPoint x: 302, startPoint y: 167, endPoint x: 153, endPoint y: 132, distance: 153.3
click at [121, 48] on h4 "Estilo" at bounding box center [113, 47] width 52 height 14
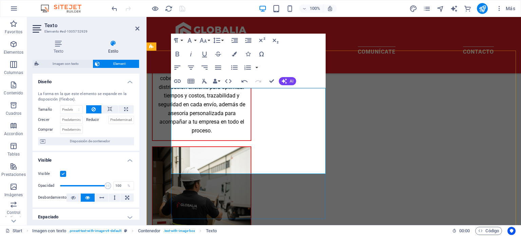
drag, startPoint x: 316, startPoint y: 165, endPoint x: 163, endPoint y: 131, distance: 156.4
click at [237, 55] on button "Colors" at bounding box center [234, 54] width 13 height 14
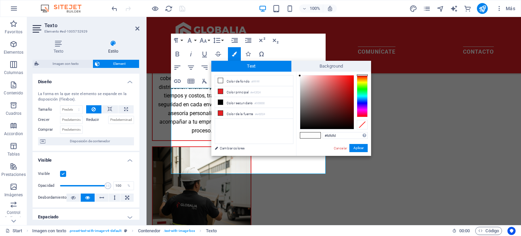
drag, startPoint x: 296, startPoint y: 80, endPoint x: 297, endPoint y: 113, distance: 33.6
click at [297, 119] on div "#fdfdfd Formatos soportados #0852ed rgb(8, 82, 237) rgba(8, 82, 237, 90%) hsv(2…" at bounding box center [333, 163] width 75 height 183
type input "#000000"
drag, startPoint x: 300, startPoint y: 76, endPoint x: 295, endPoint y: 137, distance: 61.2
click at [295, 137] on div "less Color de fondo #ffffff Color principal #e42024 Color secundario #000000 Co…" at bounding box center [291, 114] width 160 height 84
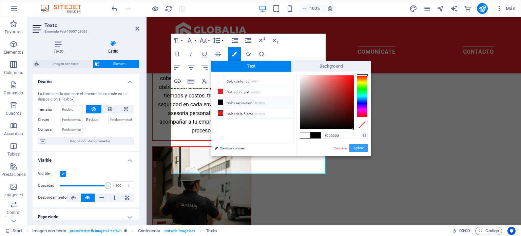
click at [361, 147] on button "Aplicar" at bounding box center [358, 148] width 18 height 8
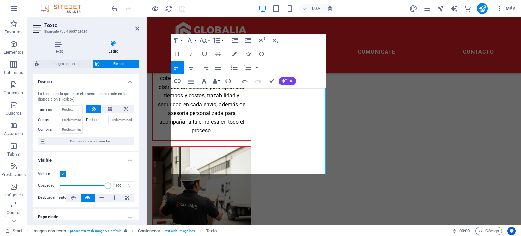
click at [250, 143] on div "Arrastra aquí para reemplazar el contenido existente. Si quieres crear un eleme…" at bounding box center [334, 121] width 375 height 208
drag, startPoint x: 233, startPoint y: 134, endPoint x: 195, endPoint y: 140, distance: 38.5
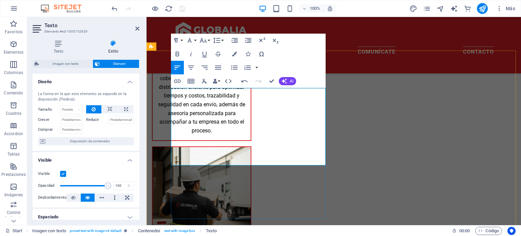
drag, startPoint x: 279, startPoint y: 153, endPoint x: 296, endPoint y: 144, distance: 19.0
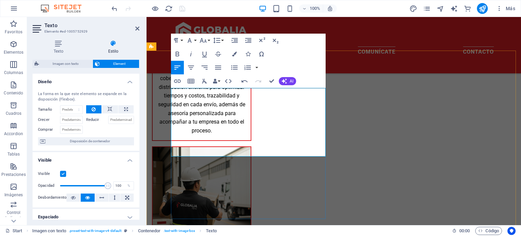
drag, startPoint x: 248, startPoint y: 143, endPoint x: 229, endPoint y: 145, distance: 19.1
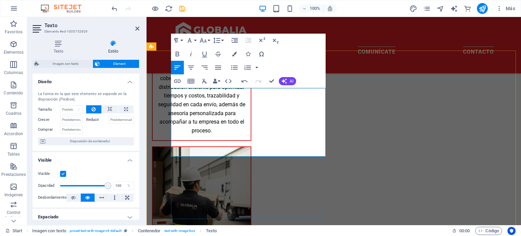
drag, startPoint x: 297, startPoint y: 154, endPoint x: 169, endPoint y: 135, distance: 128.6
click at [207, 41] on icon "button" at bounding box center [203, 40] width 8 height 8
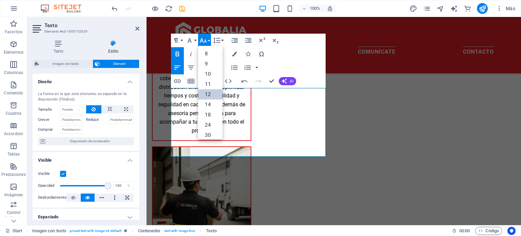
click at [213, 91] on link "12" at bounding box center [210, 94] width 24 height 10
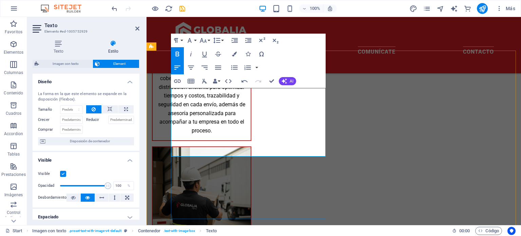
drag, startPoint x: 286, startPoint y: 154, endPoint x: 168, endPoint y: 107, distance: 126.7
click at [205, 42] on icon "button" at bounding box center [203, 40] width 7 height 5
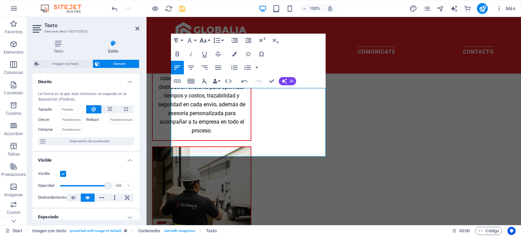
scroll to position [49, 0]
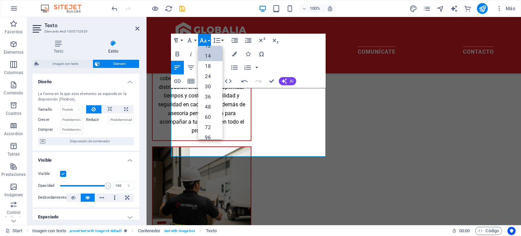
click at [210, 55] on link "14" at bounding box center [210, 56] width 24 height 10
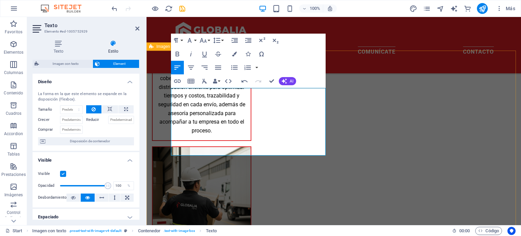
drag, startPoint x: 262, startPoint y: 90, endPoint x: 169, endPoint y: 92, distance: 93.0
click at [208, 37] on button "Font Size" at bounding box center [204, 41] width 13 height 14
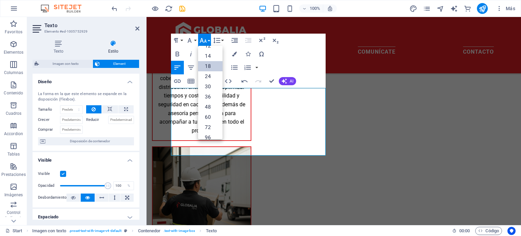
click at [213, 66] on link "18" at bounding box center [210, 66] width 24 height 10
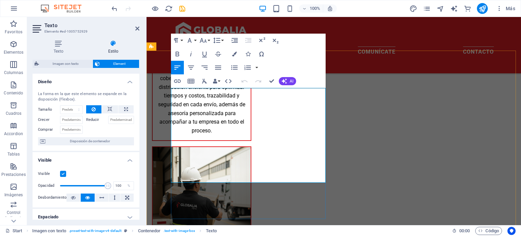
drag, startPoint x: 298, startPoint y: 179, endPoint x: 215, endPoint y: 180, distance: 82.1
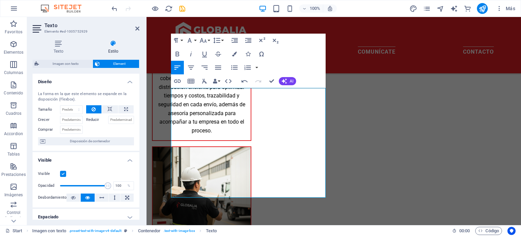
drag, startPoint x: 289, startPoint y: 193, endPoint x: 139, endPoint y: 185, distance: 149.9
click at [204, 39] on icon "button" at bounding box center [203, 40] width 8 height 8
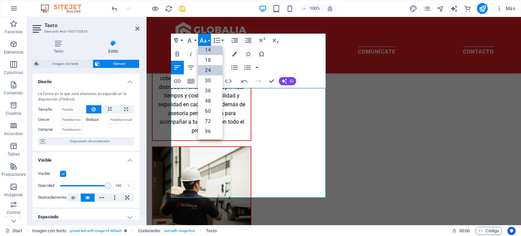
scroll to position [54, 0]
click at [213, 52] on link "14" at bounding box center [210, 50] width 24 height 10
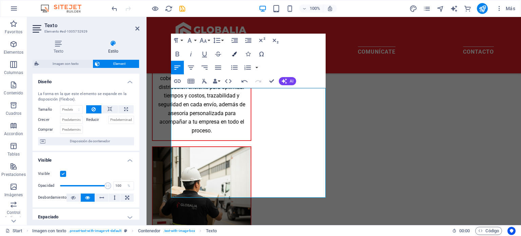
click at [233, 55] on icon "button" at bounding box center [234, 54] width 5 height 5
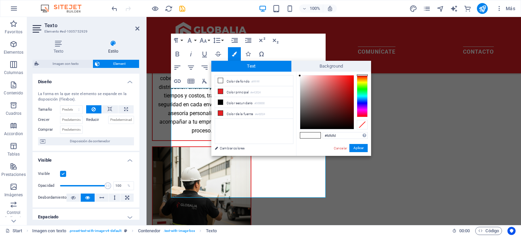
click at [298, 74] on div "#fdfdfd Formatos soportados #0852ed rgb(8, 82, 237) rgba(8, 82, 237, 90%) hsv(2…" at bounding box center [333, 163] width 75 height 183
type input "#000000"
drag, startPoint x: 299, startPoint y: 74, endPoint x: 297, endPoint y: 141, distance: 66.5
click at [297, 141] on div "#000000 Formatos soportados #0852ed rgb(8, 82, 237) rgba(8, 82, 237, 90%) hsv(2…" at bounding box center [333, 163] width 75 height 183
click at [360, 146] on button "Aplicar" at bounding box center [358, 148] width 18 height 8
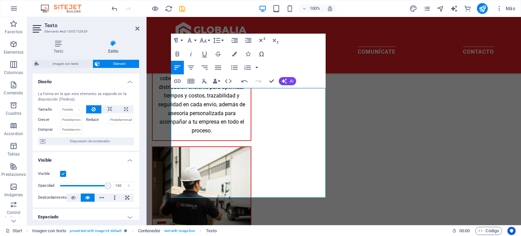
drag, startPoint x: 169, startPoint y: 185, endPoint x: 23, endPoint y: 168, distance: 147.2
click at [169, 185] on div "Arrastra aquí para reemplazar el contenido existente. Si quieres crear un eleme…" at bounding box center [334, 121] width 375 height 208
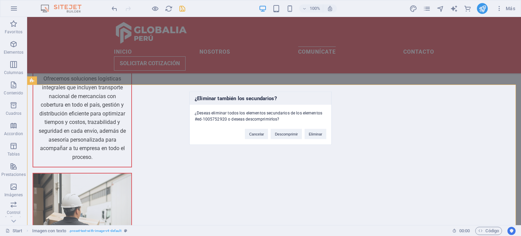
scroll to position [643, 0]
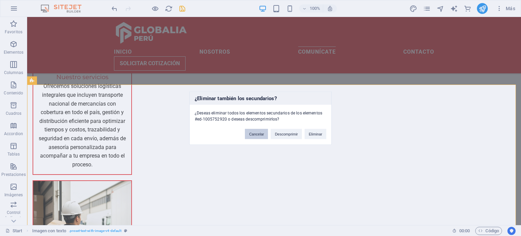
click at [263, 131] on button "Cancelar" at bounding box center [256, 134] width 23 height 10
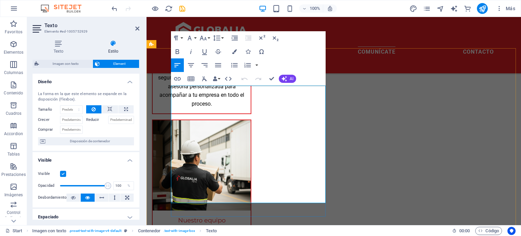
scroll to position [704, 0]
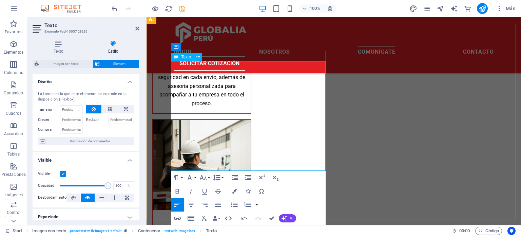
drag, startPoint x: 247, startPoint y: 167, endPoint x: 169, endPoint y: 161, distance: 78.5
click at [235, 205] on icon "button" at bounding box center [234, 205] width 8 height 8
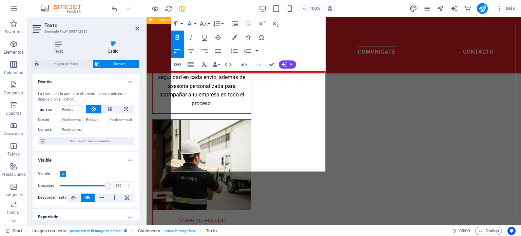
drag, startPoint x: 253, startPoint y: 166, endPoint x: 171, endPoint y: 154, distance: 83.5
click at [207, 24] on icon "button" at bounding box center [203, 24] width 8 height 8
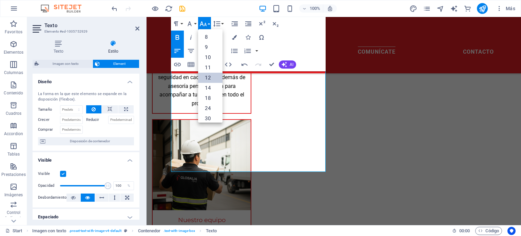
click at [213, 83] on link "14" at bounding box center [210, 88] width 24 height 10
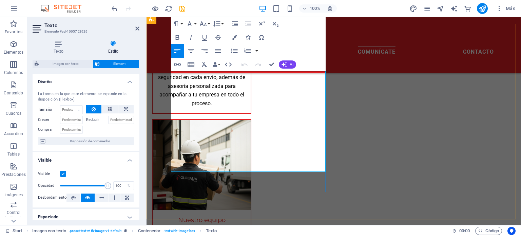
drag, startPoint x: 243, startPoint y: 160, endPoint x: 172, endPoint y: 163, distance: 71.3
click at [231, 36] on button "Colors" at bounding box center [234, 38] width 13 height 14
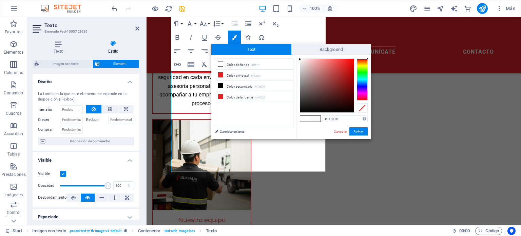
type input "#000000"
drag, startPoint x: 299, startPoint y: 58, endPoint x: 286, endPoint y: 125, distance: 68.7
click at [282, 126] on div "less Color de fondo #ffffff Color principal #e42024 Color secundario #000000 Co…" at bounding box center [291, 97] width 160 height 84
click at [366, 130] on button "Aplicar" at bounding box center [358, 131] width 18 height 8
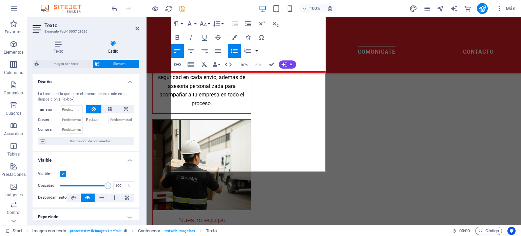
click at [255, 160] on div "Arrastra aquí para reemplazar el contenido existente. Si quieres crear un eleme…" at bounding box center [334, 121] width 375 height 208
drag, startPoint x: 253, startPoint y: 160, endPoint x: 167, endPoint y: 167, distance: 86.2
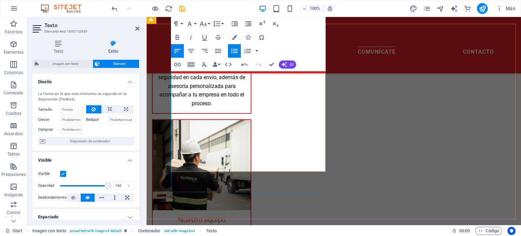
drag, startPoint x: 276, startPoint y: 161, endPoint x: 172, endPoint y: 164, distance: 104.5
click at [234, 33] on button "Colors" at bounding box center [234, 38] width 13 height 14
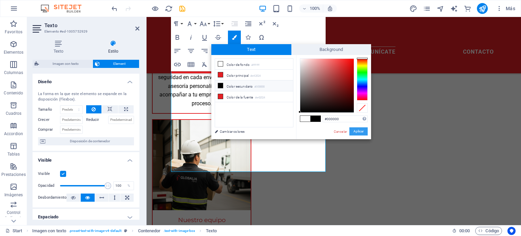
click at [354, 132] on button "Aplicar" at bounding box center [358, 131] width 18 height 8
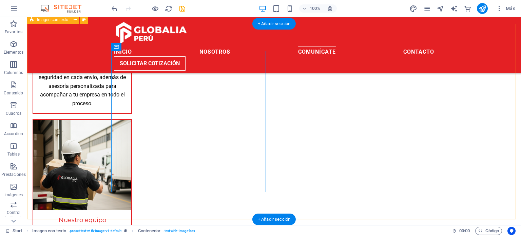
drag, startPoint x: 326, startPoint y: 204, endPoint x: 357, endPoint y: 205, distance: 30.5
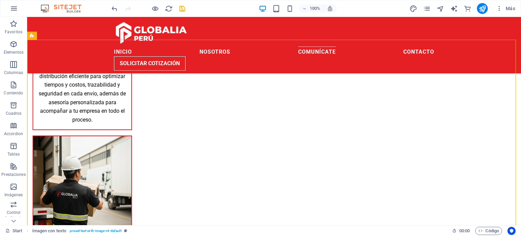
scroll to position [685, 0]
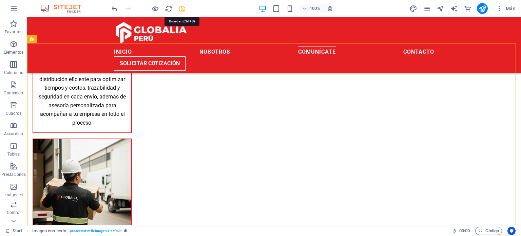
click at [182, 9] on icon "save" at bounding box center [182, 9] width 8 height 8
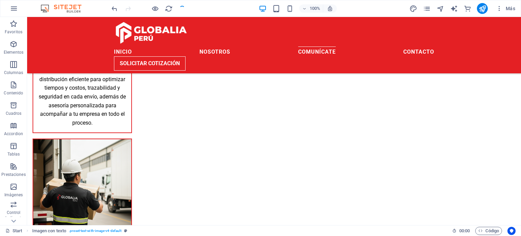
checkbox input "false"
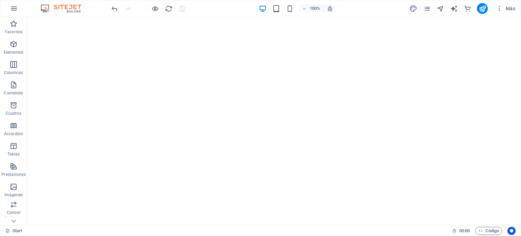
scroll to position [0, 0]
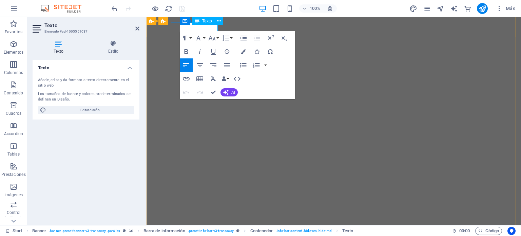
drag, startPoint x: 180, startPoint y: 27, endPoint x: 363, endPoint y: 43, distance: 183.2
click at [216, 235] on span "[PHONE_NUMBER]" at bounding box center [196, 240] width 44 height 6
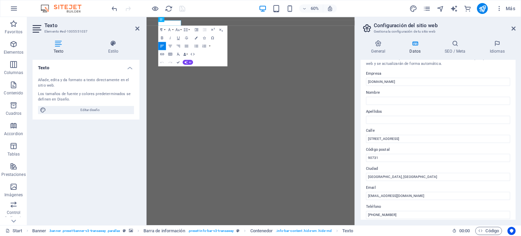
scroll to position [84, 0]
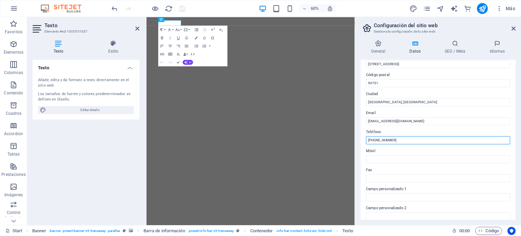
drag, startPoint x: 546, startPoint y: 158, endPoint x: 485, endPoint y: 226, distance: 91.1
drag, startPoint x: 398, startPoint y: 142, endPoint x: 366, endPoint y: 144, distance: 32.6
click at [366, 144] on div "Teléfono +51 958384266" at bounding box center [438, 136] width 144 height 16
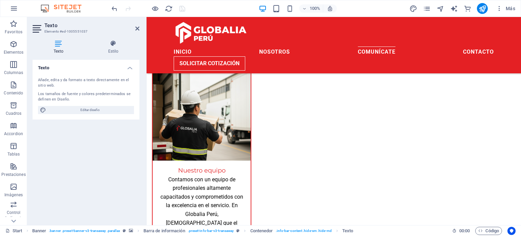
scroll to position [733, 0]
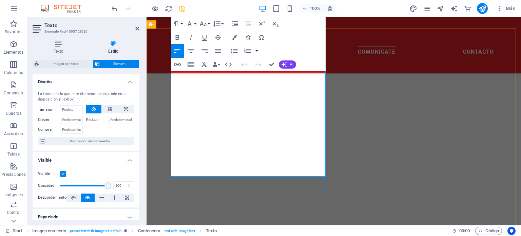
scroll to position [700, 0]
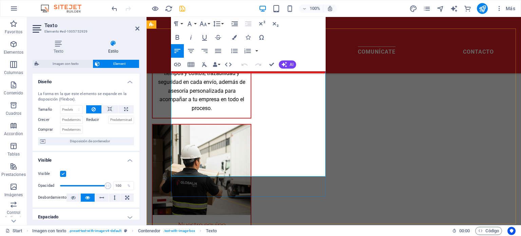
drag, startPoint x: 253, startPoint y: 140, endPoint x: 218, endPoint y: 142, distance: 34.3
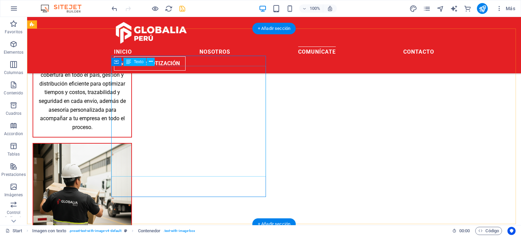
scroll to position [666, 0]
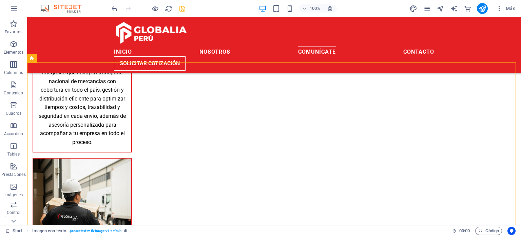
click at [178, 12] on icon "save" at bounding box center [182, 9] width 8 height 8
checkbox input "false"
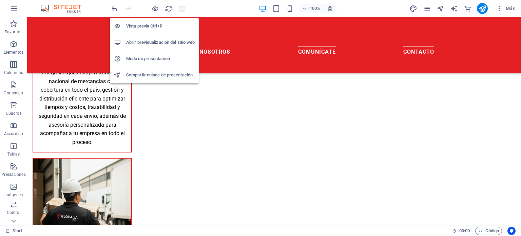
click at [161, 76] on h6 "Compartir enlace de presentación" at bounding box center [160, 75] width 69 height 8
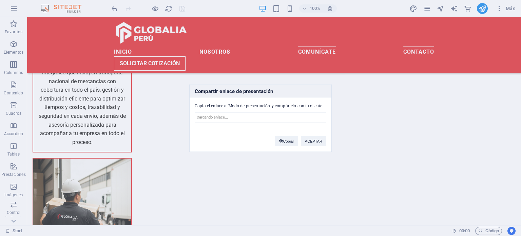
type input "https://cms.sitehub.io/presentation/2279095/81c63abb4e5c500711bc16c71d6f63afbcf…"
click at [280, 140] on span at bounding box center [281, 141] width 4 height 4
click at [318, 144] on button "ACEPTAR" at bounding box center [313, 141] width 25 height 10
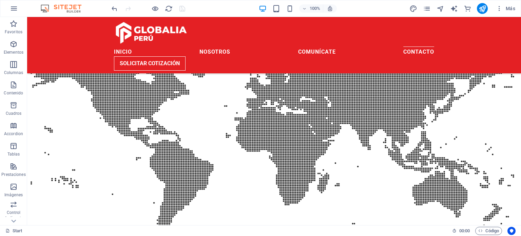
scroll to position [1005, 0]
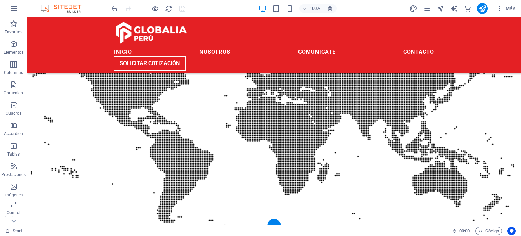
click at [273, 221] on div "+" at bounding box center [273, 222] width 13 height 6
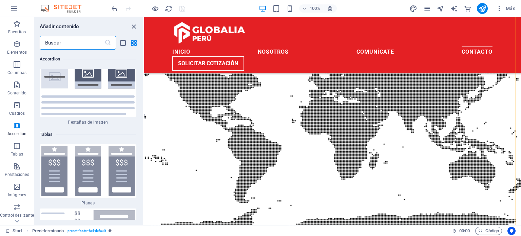
scroll to position [4586, 0]
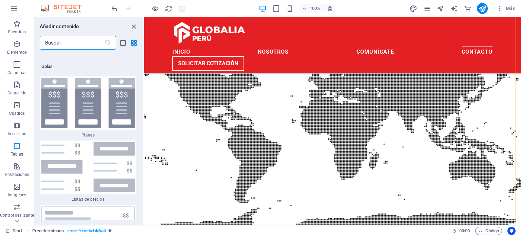
click at [88, 44] on input "text" at bounding box center [72, 43] width 65 height 14
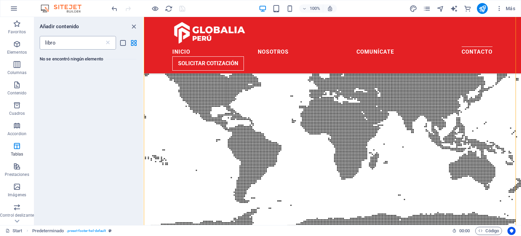
click at [88, 44] on input "libro" at bounding box center [72, 43] width 65 height 14
type input "r"
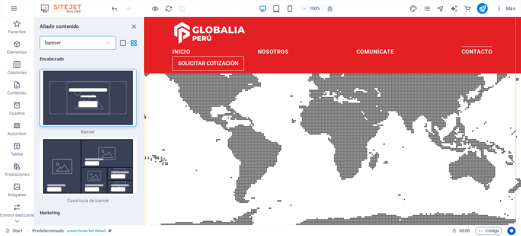
drag, startPoint x: 142, startPoint y: 101, endPoint x: 3, endPoint y: 72, distance: 142.1
drag, startPoint x: 69, startPoint y: 42, endPoint x: 22, endPoint y: 46, distance: 47.7
click at [22, 46] on div "Favoritos Elementos Columnas Contenido Cuadros Accordion Tablas Prestaciones Im…" at bounding box center [72, 121] width 144 height 208
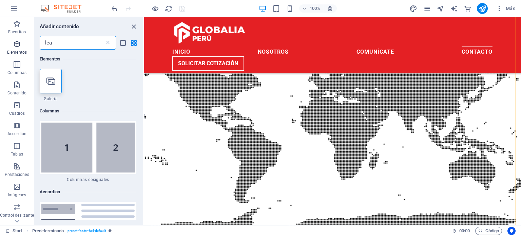
type input "lead"
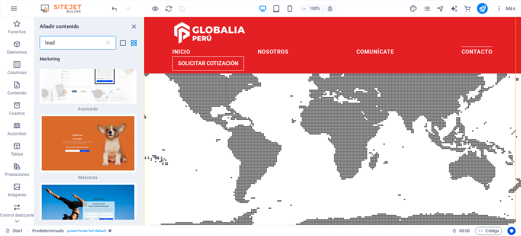
scroll to position [199, 0]
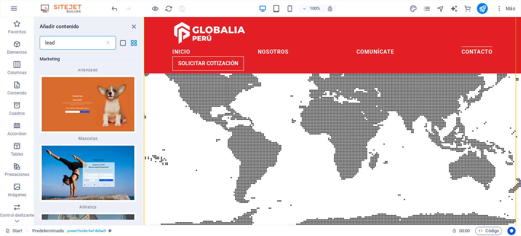
click at [86, 46] on input "lead" at bounding box center [72, 43] width 65 height 14
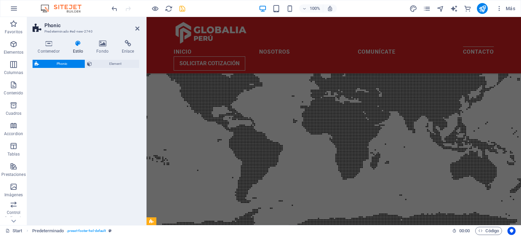
select select "%"
select select "rem"
select select "px"
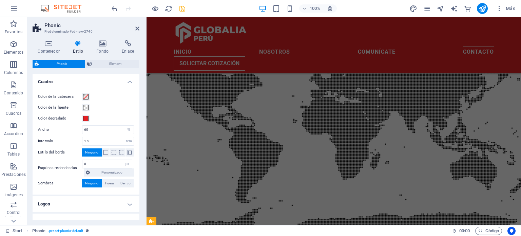
scroll to position [37, 0]
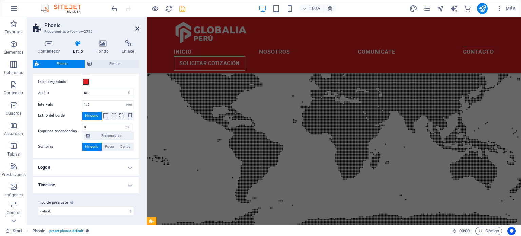
click at [136, 27] on icon at bounding box center [137, 28] width 4 height 5
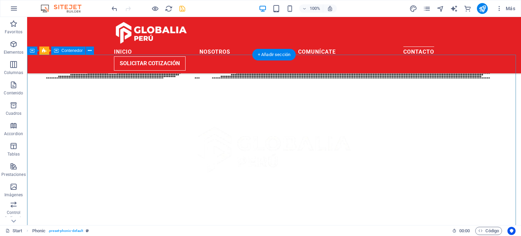
scroll to position [1168, 0]
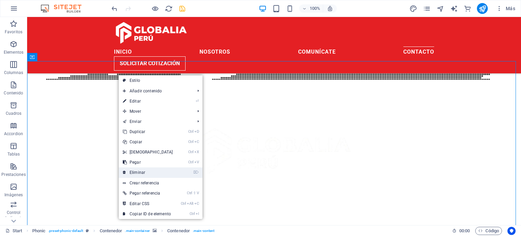
click at [150, 168] on link "⌦ Eliminar" at bounding box center [148, 172] width 58 height 10
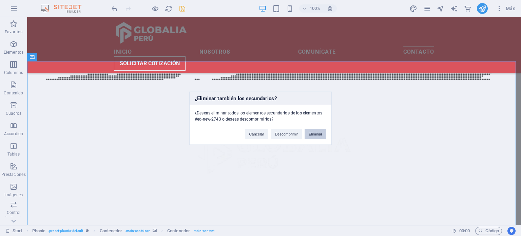
click at [307, 132] on button "Eliminar" at bounding box center [316, 134] width 22 height 10
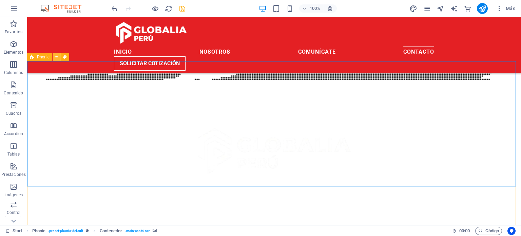
click at [60, 55] on button at bounding box center [57, 57] width 8 height 8
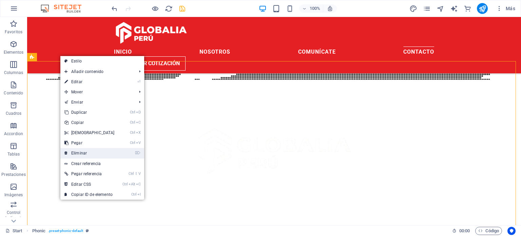
click at [91, 149] on link "⌦ Eliminar" at bounding box center [89, 153] width 58 height 10
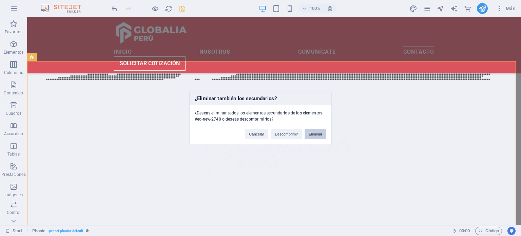
click at [314, 133] on button "Eliminar" at bounding box center [316, 134] width 22 height 10
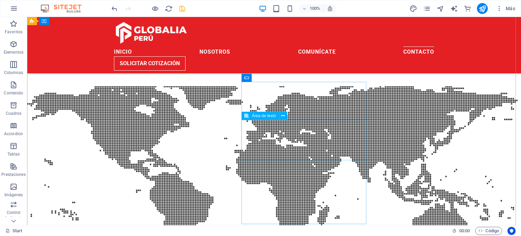
scroll to position [1005, 0]
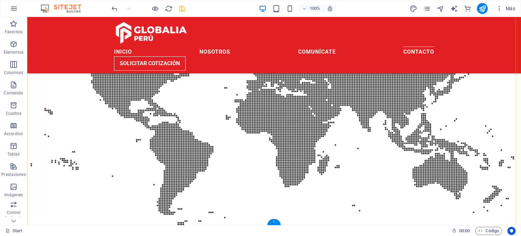
drag, startPoint x: 276, startPoint y: 222, endPoint x: 144, endPoint y: 183, distance: 137.4
click at [276, 222] on div "+" at bounding box center [273, 222] width 13 height 6
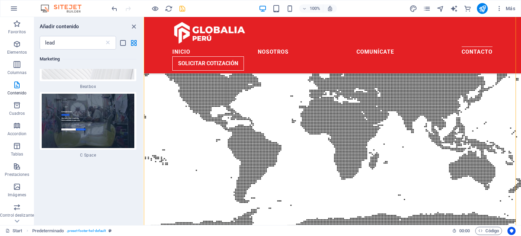
scroll to position [662, 0]
click at [81, 46] on input "lead" at bounding box center [72, 43] width 65 height 14
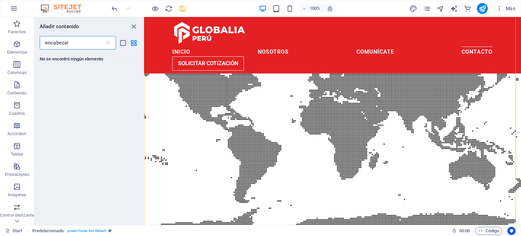
scroll to position [0, 0]
type input "encabeza"
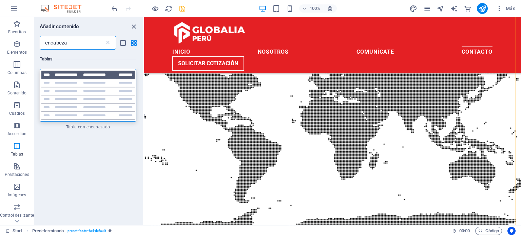
click at [89, 44] on input "encabeza" at bounding box center [72, 43] width 65 height 14
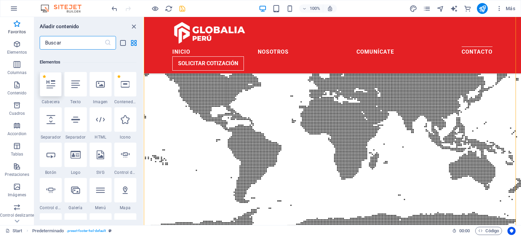
scroll to position [125, 0]
click at [53, 84] on icon at bounding box center [50, 84] width 9 height 9
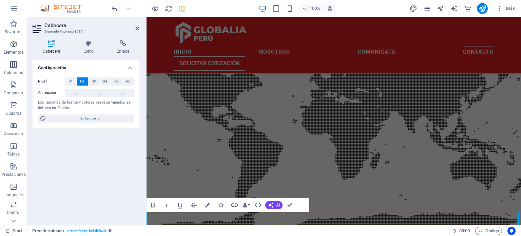
scroll to position [1018, 0]
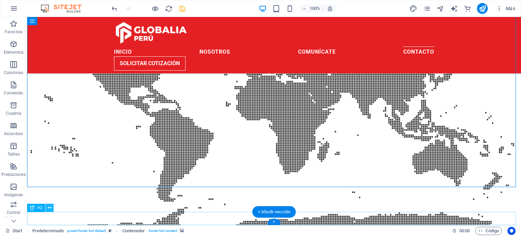
click at [49, 211] on icon at bounding box center [50, 207] width 4 height 7
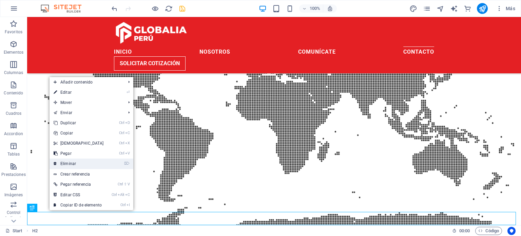
drag, startPoint x: 79, startPoint y: 164, endPoint x: 50, endPoint y: 147, distance: 33.6
click at [79, 164] on link "⌦ Eliminar" at bounding box center [79, 163] width 58 height 10
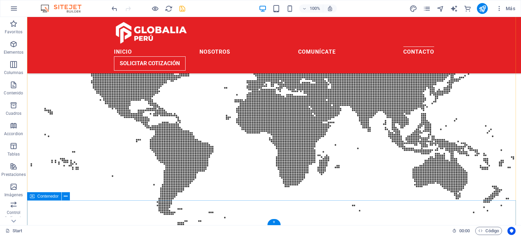
click at [43, 196] on span "Contenedor" at bounding box center [47, 196] width 21 height 4
click at [64, 199] on icon at bounding box center [66, 196] width 4 height 7
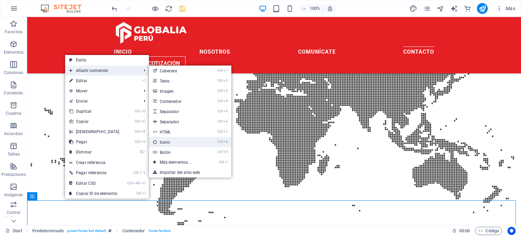
click at [181, 142] on link "Ctrl 8 Icono" at bounding box center [177, 142] width 57 height 10
select select "xMidYMid"
select select "px"
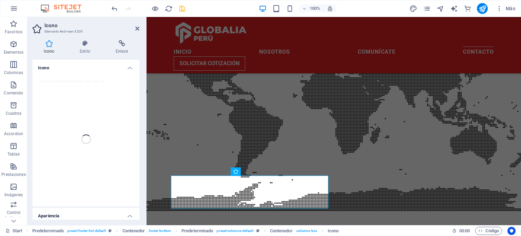
scroll to position [1037, 0]
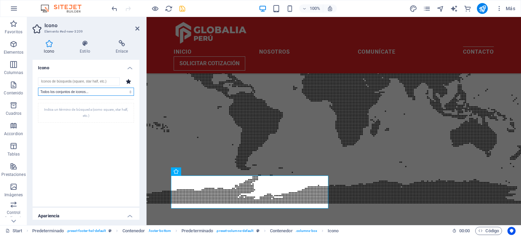
click at [80, 92] on select "Todos los conjuntos de iconos... IcoFont Ionicons FontAwesome Brands FontAwesom…" at bounding box center [86, 92] width 96 height 8
click at [93, 81] on input "search" at bounding box center [79, 81] width 82 height 8
click at [108, 92] on select "Todos los conjuntos de iconos... IcoFont Ionicons FontAwesome Brands FontAwesom…" at bounding box center [86, 92] width 96 height 8
click at [86, 85] on div "Todos los conjuntos de iconos... IcoFont Ionicons FontAwesome Brands FontAwesom…" at bounding box center [86, 138] width 96 height 123
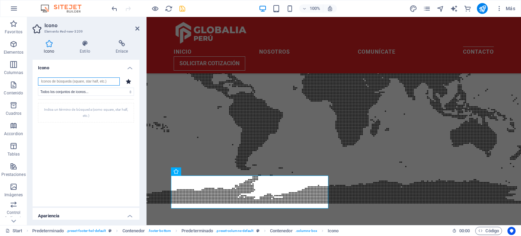
click at [85, 84] on input "search" at bounding box center [79, 81] width 82 height 8
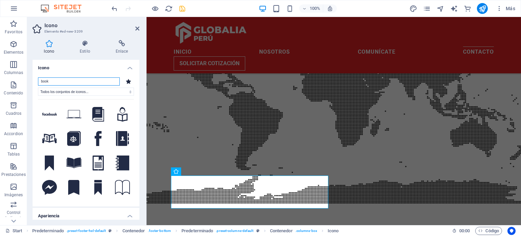
type input "book"
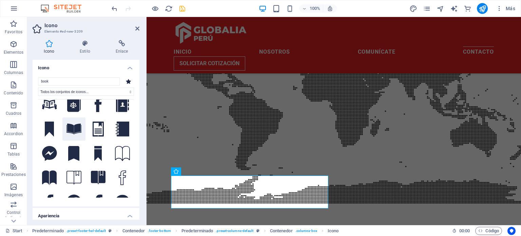
click at [72, 126] on icon at bounding box center [73, 128] width 15 height 11
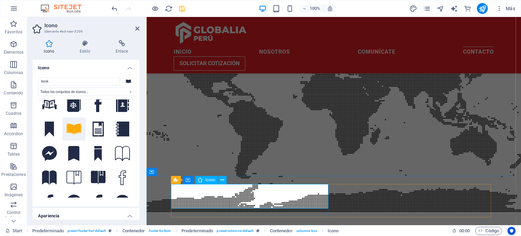
click at [87, 39] on div "Icono Estilo Enlace Icono book Todos los conjuntos de iconos... IcoFont Ionicon…" at bounding box center [86, 130] width 118 height 190
click at [87, 43] on icon at bounding box center [85, 43] width 33 height 7
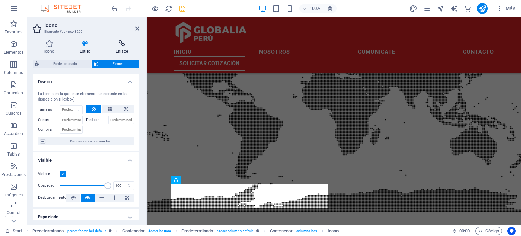
click at [118, 47] on h4 "Enlace" at bounding box center [121, 47] width 35 height 14
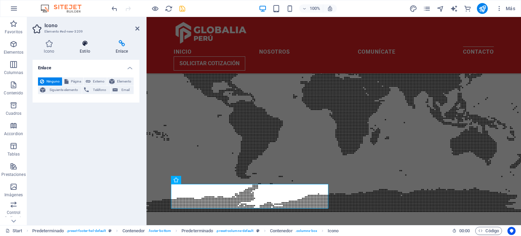
click at [84, 46] on icon at bounding box center [85, 43] width 33 height 7
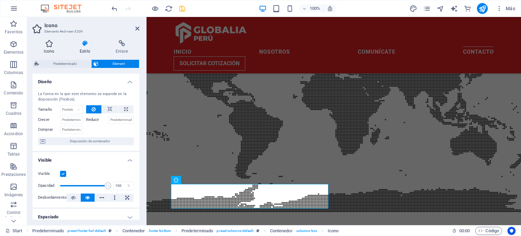
click at [45, 47] on h4 "Icono" at bounding box center [51, 47] width 36 height 14
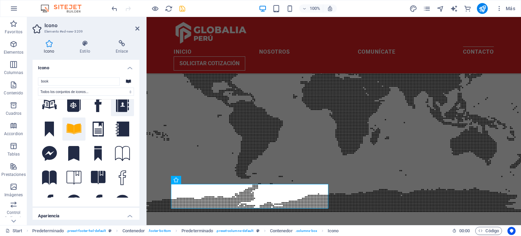
scroll to position [33, 0]
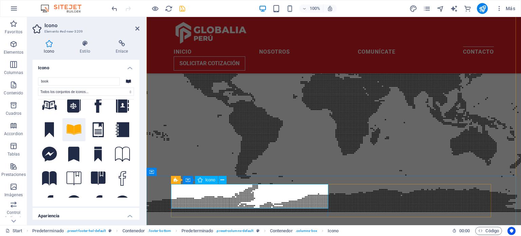
click at [221, 182] on icon at bounding box center [223, 179] width 4 height 7
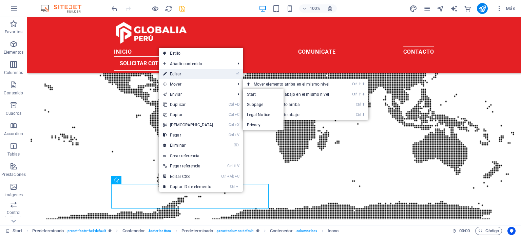
click at [197, 76] on link "⏎ Editar" at bounding box center [188, 74] width 58 height 10
select select "xMidYMid"
select select "px"
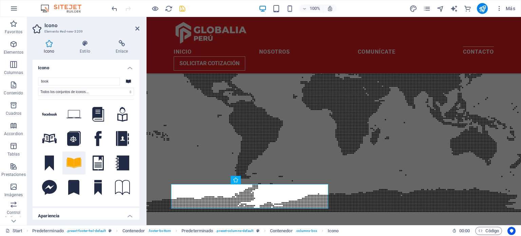
click at [130, 82] on icon at bounding box center [128, 81] width 5 height 4
click at [130, 89] on select "Todos los conjuntos de iconos... IcoFont Ionicons FontAwesome Brands FontAwesom…" at bounding box center [86, 92] width 96 height 8
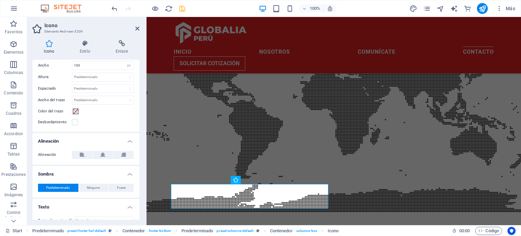
scroll to position [195, 0]
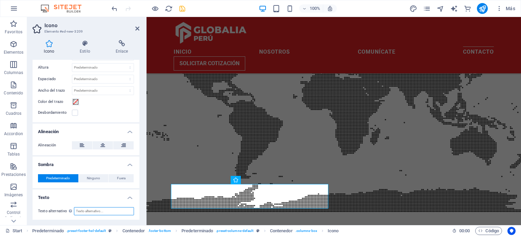
click at [116, 210] on input "Texto alternativo El texto alternativo es usado por aquellos dispositivos que n…" at bounding box center [104, 211] width 60 height 8
type input "Libro de reclamaciones"
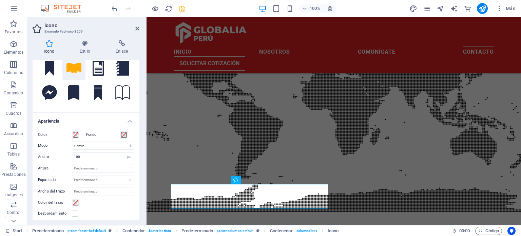
scroll to position [93, 0]
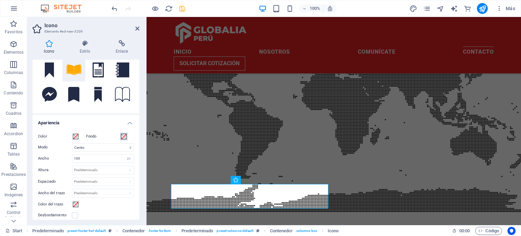
click at [120, 134] on button "Fondo" at bounding box center [123, 136] width 7 height 7
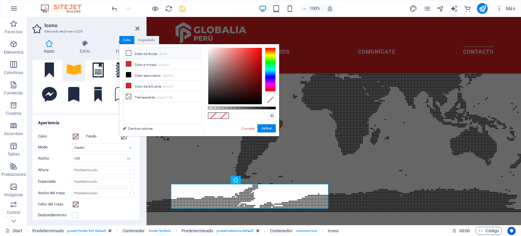
click at [129, 53] on icon at bounding box center [128, 53] width 5 height 5
click at [136, 74] on li "Color secundario #000000" at bounding box center [162, 75] width 78 height 11
type input "#000000"
click at [73, 136] on span at bounding box center [75, 136] width 5 height 5
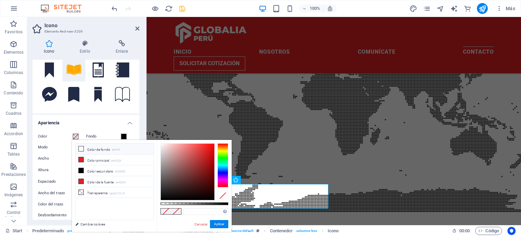
click at [89, 145] on li "Color de fondo #ffffff" at bounding box center [115, 149] width 78 height 11
type input "#ffffff"
click at [140, 122] on div "Icono Estilo Enlace Icono book Todos los conjuntos de iconos... IcoFont Ionicon…" at bounding box center [86, 130] width 118 height 190
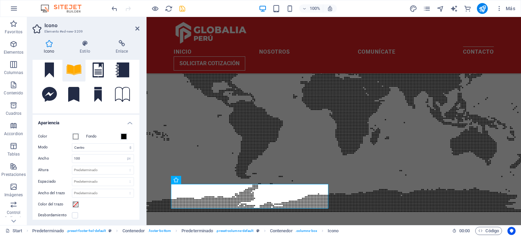
drag, startPoint x: 137, startPoint y: 166, endPoint x: 139, endPoint y: 184, distance: 18.4
click at [139, 184] on div "Icono book Todos los conjuntos de iconos... IcoFont Ionicons FontAwesome Brands…" at bounding box center [86, 140] width 107 height 160
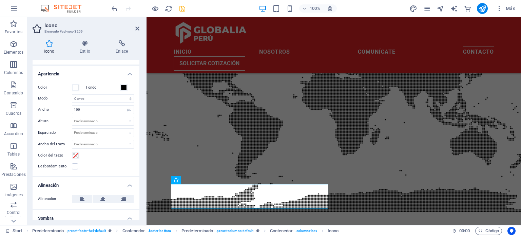
scroll to position [195, 0]
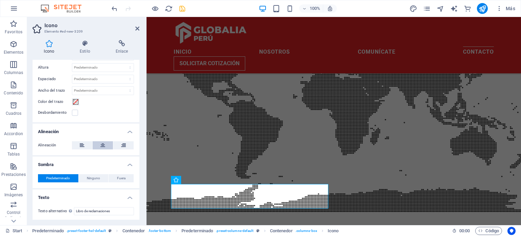
click at [106, 145] on button at bounding box center [103, 145] width 20 height 8
click at [124, 198] on h4 "Texto" at bounding box center [86, 195] width 107 height 12
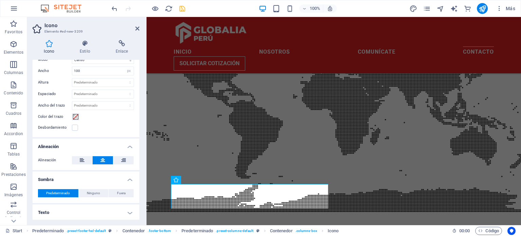
click at [124, 198] on div "Predeterminado Ninguno Fuera Color X offset 0 px rem vh vw Y offset 0 px rem vh…" at bounding box center [86, 193] width 107 height 19
click at [125, 206] on h4 "Texto" at bounding box center [86, 212] width 107 height 16
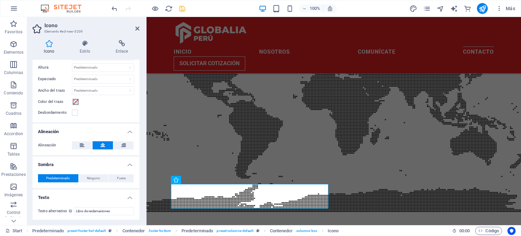
click at [62, 202] on div "Texto alternativo El texto alternativo es usado por aquellos dispositivos que n…" at bounding box center [86, 211] width 107 height 19
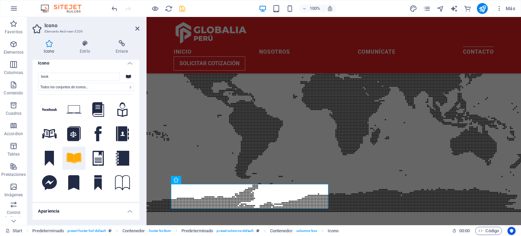
scroll to position [0, 0]
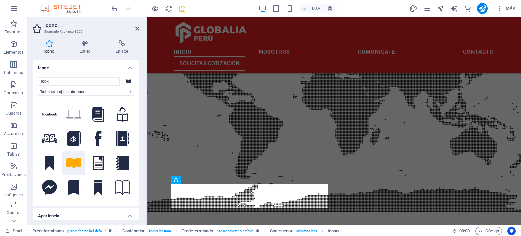
drag, startPoint x: 139, startPoint y: 183, endPoint x: 0, endPoint y: 73, distance: 176.8
drag, startPoint x: 266, startPoint y: 192, endPoint x: 272, endPoint y: 192, distance: 5.8
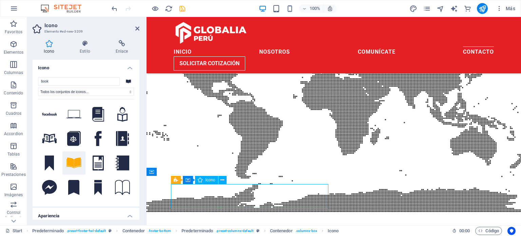
drag, startPoint x: 267, startPoint y: 192, endPoint x: 298, endPoint y: 192, distance: 31.6
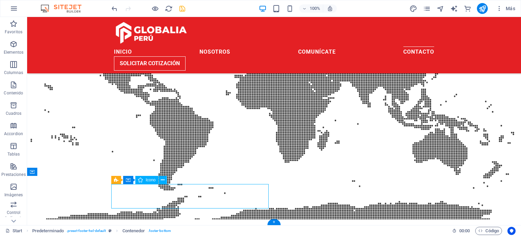
select select "xMidYMid"
select select "px"
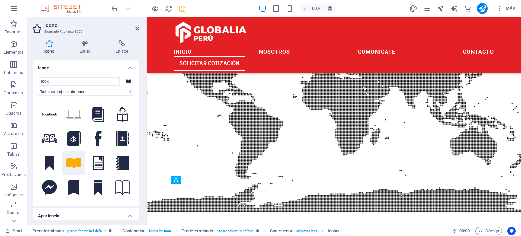
drag, startPoint x: 247, startPoint y: 206, endPoint x: 247, endPoint y: 216, distance: 10.2
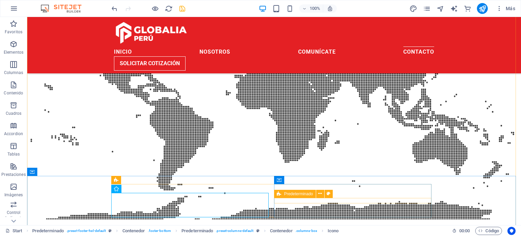
drag, startPoint x: 116, startPoint y: 188, endPoint x: 297, endPoint y: 197, distance: 181.8
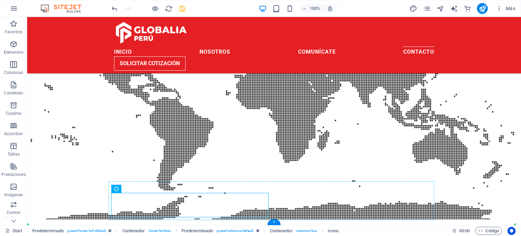
drag, startPoint x: 213, startPoint y: 206, endPoint x: 370, endPoint y: 214, distance: 157.6
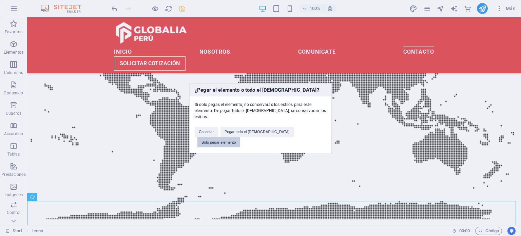
click at [240, 137] on button "Solo pegar elemento" at bounding box center [218, 142] width 43 height 10
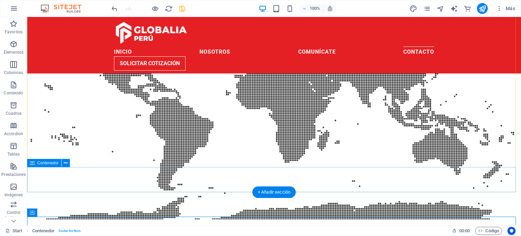
scroll to position [1038, 0]
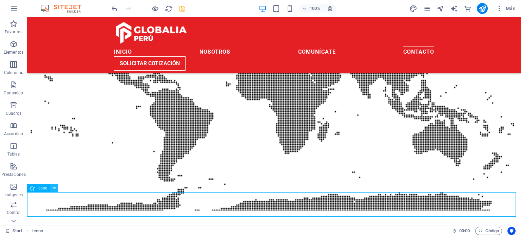
click at [54, 190] on icon at bounding box center [55, 188] width 4 height 7
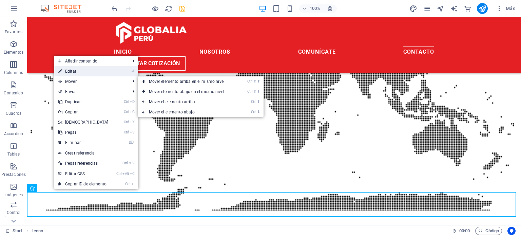
click at [121, 70] on li "⏎ Editar" at bounding box center [96, 71] width 84 height 10
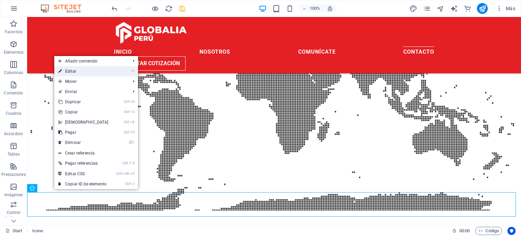
click at [96, 71] on link "⏎ Editar" at bounding box center [83, 71] width 58 height 10
select select "xMidYMid"
select select "px"
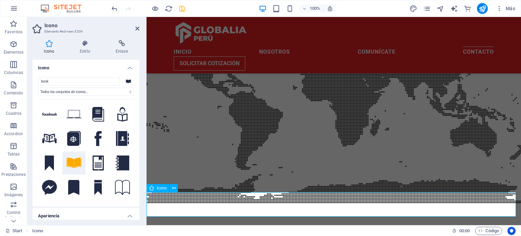
click at [173, 191] on icon at bounding box center [174, 188] width 4 height 7
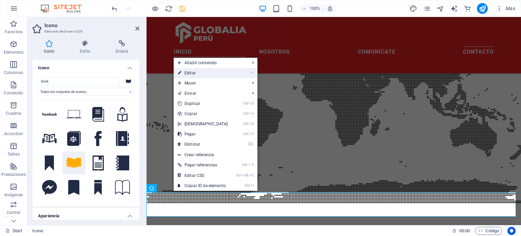
click at [201, 72] on link "⏎ Editar" at bounding box center [203, 73] width 58 height 10
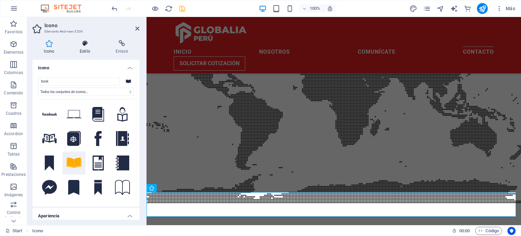
click at [86, 45] on icon at bounding box center [85, 43] width 33 height 7
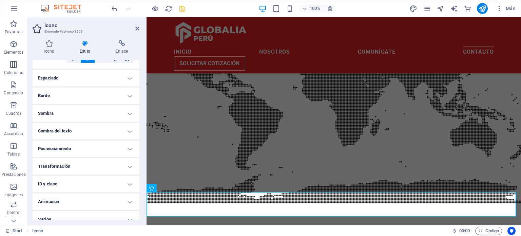
scroll to position [0, 0]
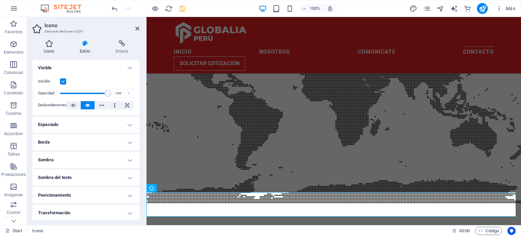
click at [49, 50] on h4 "Icono" at bounding box center [51, 47] width 36 height 14
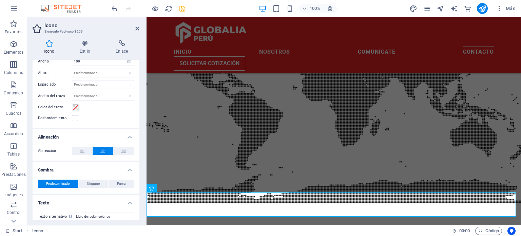
scroll to position [195, 0]
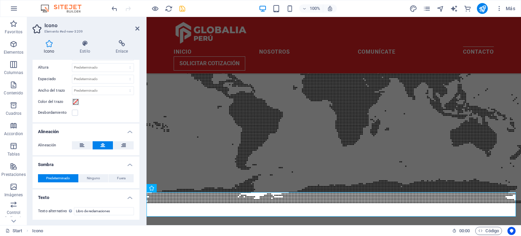
click at [135, 33] on header "Icono Elemento #ed-new-3209" at bounding box center [86, 26] width 107 height 18
click at [135, 27] on icon at bounding box center [137, 28] width 4 height 5
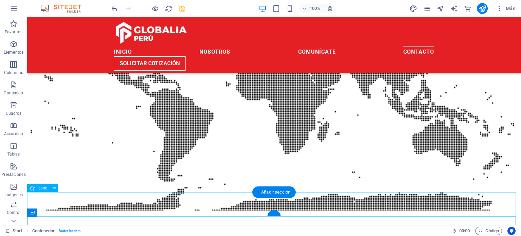
select select "xMidYMid"
select select "px"
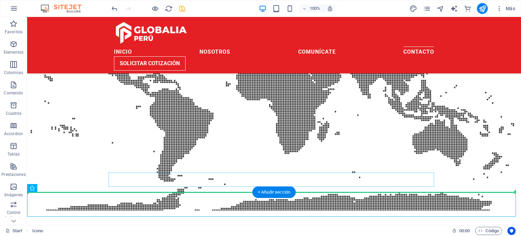
drag, startPoint x: 282, startPoint y: 202, endPoint x: 297, endPoint y: 184, distance: 24.1
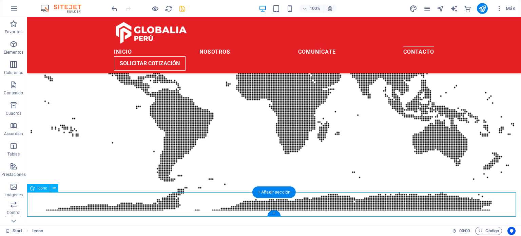
drag, startPoint x: 305, startPoint y: 229, endPoint x: 330, endPoint y: 190, distance: 46.2
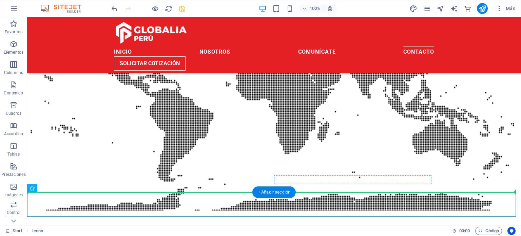
drag, startPoint x: 278, startPoint y: 202, endPoint x: 310, endPoint y: 181, distance: 38.9
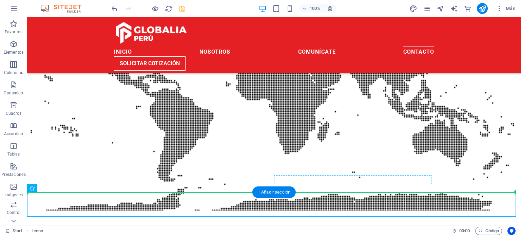
drag, startPoint x: 277, startPoint y: 207, endPoint x: 299, endPoint y: 177, distance: 37.4
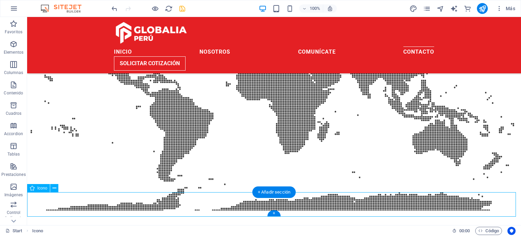
select select "xMidYMid"
select select "px"
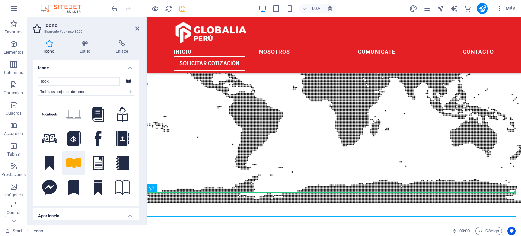
drag, startPoint x: 326, startPoint y: 203, endPoint x: 324, endPoint y: 180, distance: 22.8
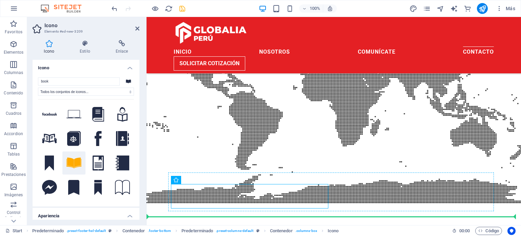
drag, startPoint x: 253, startPoint y: 196, endPoint x: 397, endPoint y: 198, distance: 144.2
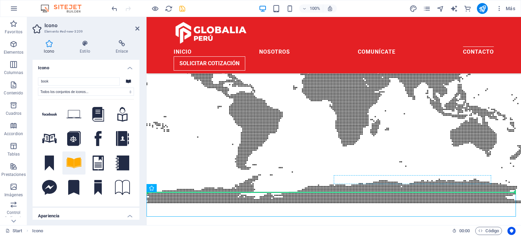
drag, startPoint x: 328, startPoint y: 201, endPoint x: 422, endPoint y: 179, distance: 96.2
drag, startPoint x: 336, startPoint y: 206, endPoint x: 236, endPoint y: 190, distance: 100.7
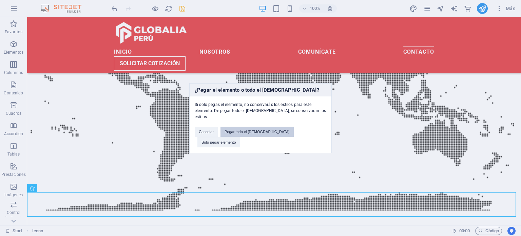
click at [266, 131] on button "Pegar todo el preajuste" at bounding box center [257, 132] width 73 height 10
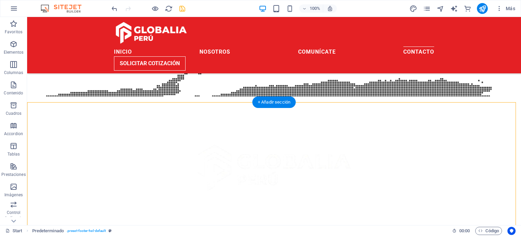
scroll to position [1152, 0]
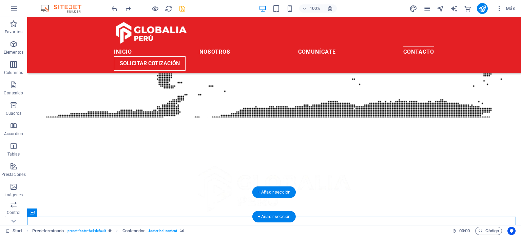
scroll to position [1038, 0]
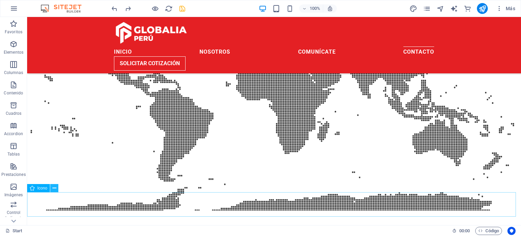
click at [54, 190] on icon at bounding box center [55, 188] width 4 height 7
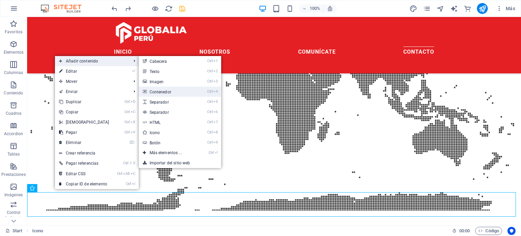
click at [171, 92] on link "Ctrl 4 Contenedor" at bounding box center [167, 92] width 57 height 10
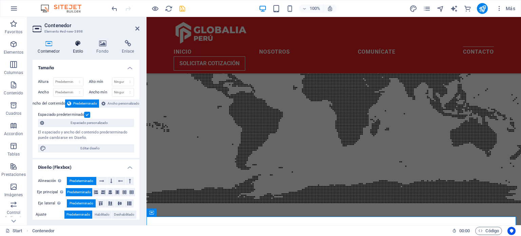
click at [90, 41] on h4 "Estilo" at bounding box center [80, 47] width 24 height 14
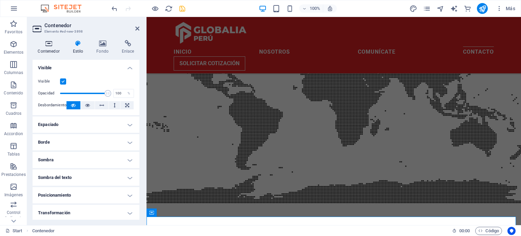
click at [52, 45] on icon at bounding box center [49, 43] width 32 height 7
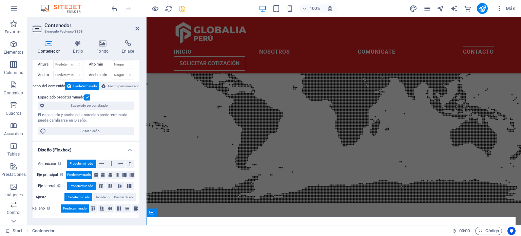
scroll to position [34, 0]
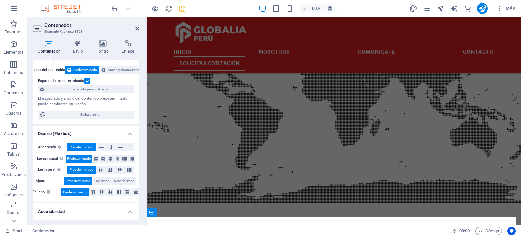
drag, startPoint x: 143, startPoint y: 121, endPoint x: 143, endPoint y: 146, distance: 24.1
click at [143, 146] on div "Contenedor Estilo Fondo Enlace Tamaño Altura Predeterminado px rem % vh vw Alto…" at bounding box center [86, 130] width 118 height 190
drag, startPoint x: 140, startPoint y: 138, endPoint x: 137, endPoint y: 166, distance: 27.6
click at [137, 166] on div "Contenedor Estilo Fondo Enlace Tamaño Altura Predeterminado px rem % vh vw Alto…" at bounding box center [86, 130] width 118 height 190
click at [99, 50] on h4 "Fondo" at bounding box center [103, 47] width 25 height 14
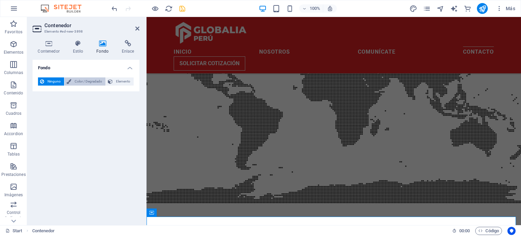
click at [84, 81] on span "Color / Degradado" at bounding box center [88, 81] width 30 height 8
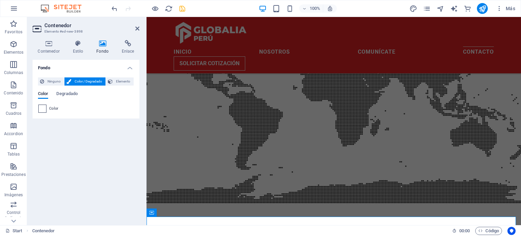
click at [44, 107] on span at bounding box center [42, 108] width 7 height 7
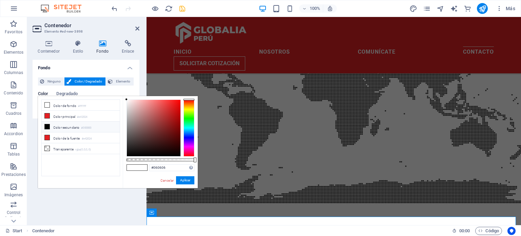
type input "#000000"
drag, startPoint x: 129, startPoint y: 153, endPoint x: 119, endPoint y: 182, distance: 30.4
click at [119, 182] on div "less Color de fondo #ffffff Color principal #e42024 Color secundario #000000 Co…" at bounding box center [118, 142] width 160 height 92
click at [181, 183] on button "Aplicar" at bounding box center [185, 180] width 18 height 8
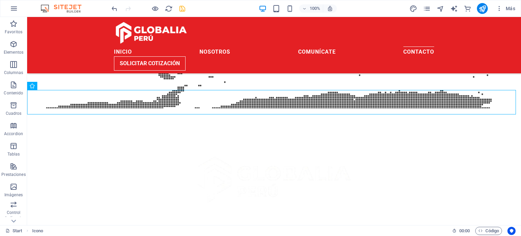
drag, startPoint x: 264, startPoint y: 204, endPoint x: 279, endPoint y: 156, distance: 50.1
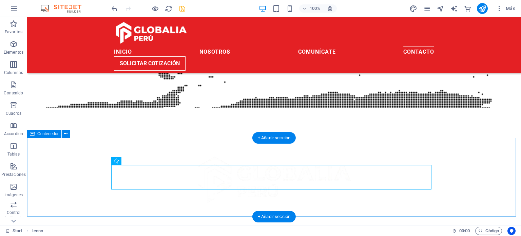
scroll to position [1092, 0]
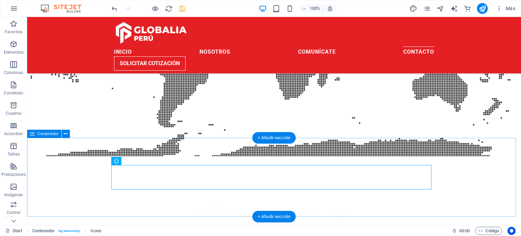
drag, startPoint x: 275, startPoint y: 174, endPoint x: 275, endPoint y: 156, distance: 17.7
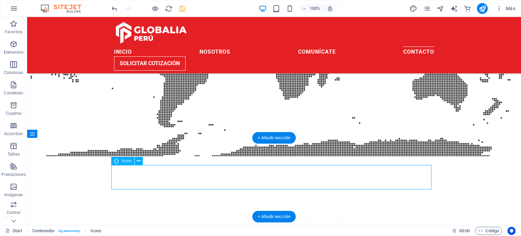
drag, startPoint x: 283, startPoint y: 176, endPoint x: 284, endPoint y: 171, distance: 5.9
select select "xMidYMid"
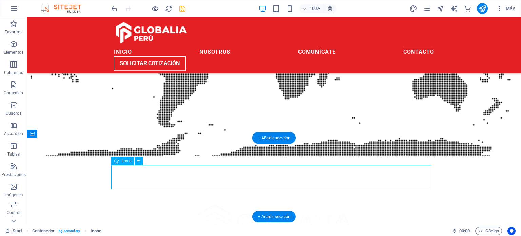
select select "px"
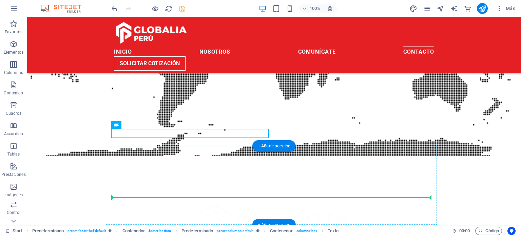
scroll to position [1101, 0]
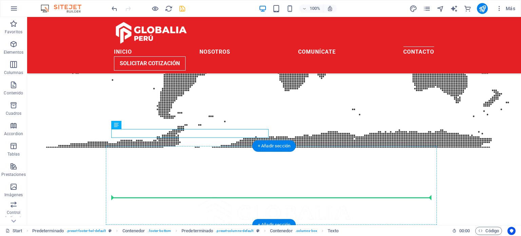
drag, startPoint x: 203, startPoint y: 134, endPoint x: 201, endPoint y: 199, distance: 65.2
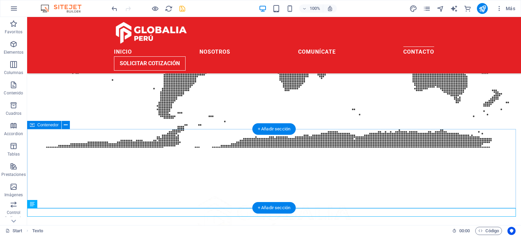
drag, startPoint x: 184, startPoint y: 119, endPoint x: 171, endPoint y: 163, distance: 46.1
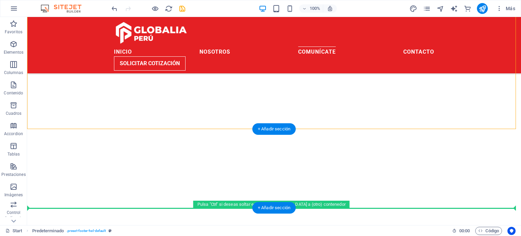
scroll to position [794, 0]
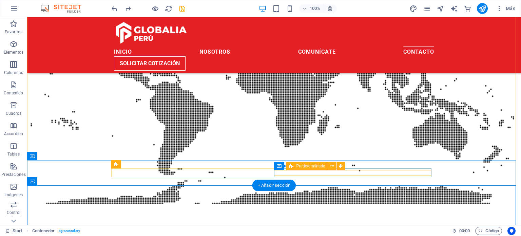
scroll to position [1101, 0]
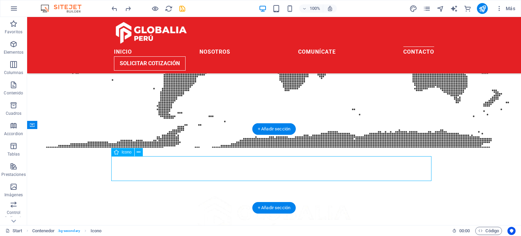
select select "xMidYMid"
select select "px"
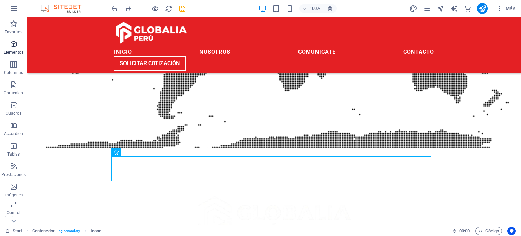
click at [12, 49] on span "Elementos" at bounding box center [13, 48] width 27 height 16
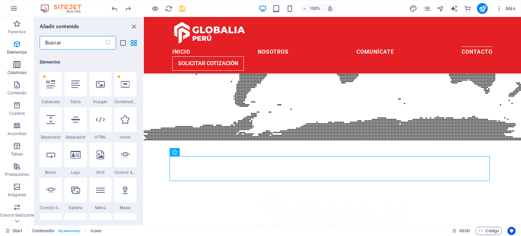
scroll to position [128, 0]
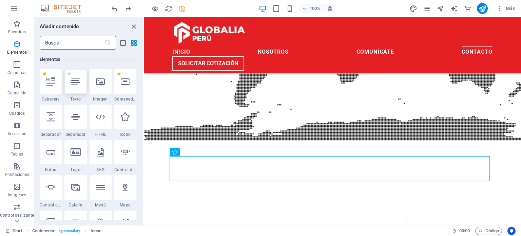
click at [80, 88] on div at bounding box center [75, 81] width 22 height 24
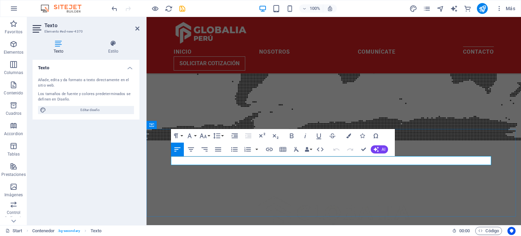
click at [192, 149] on icon "button" at bounding box center [191, 149] width 6 height 4
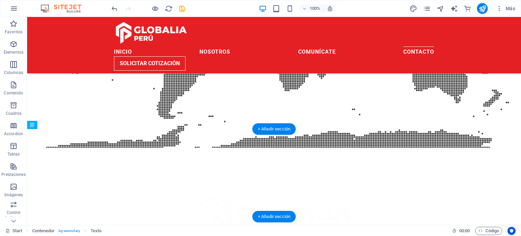
drag, startPoint x: 293, startPoint y: 160, endPoint x: 289, endPoint y: 187, distance: 27.2
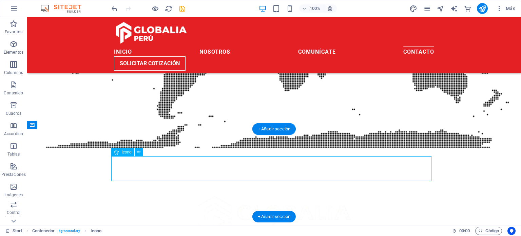
drag, startPoint x: 286, startPoint y: 170, endPoint x: 286, endPoint y: 161, distance: 9.2
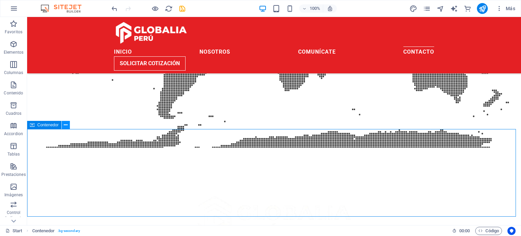
click at [63, 125] on button at bounding box center [66, 125] width 8 height 8
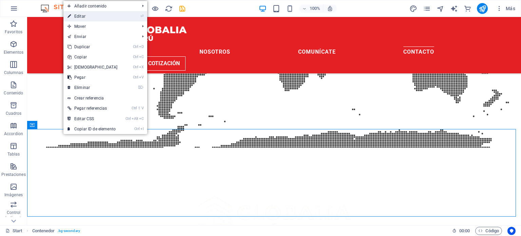
click at [111, 19] on link "⏎ Editar" at bounding box center [92, 16] width 58 height 10
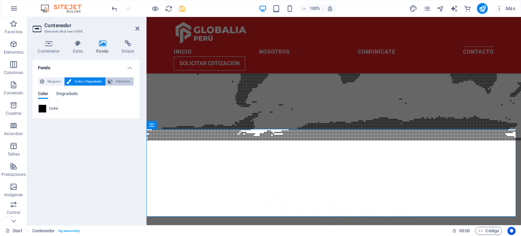
click at [119, 80] on span "Elemento" at bounding box center [123, 81] width 17 height 8
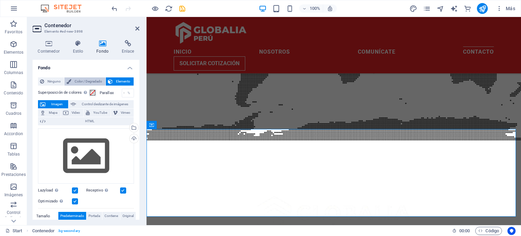
click at [79, 82] on span "Color / Degradado" at bounding box center [88, 81] width 30 height 8
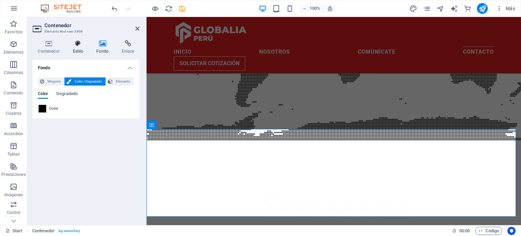
click at [77, 42] on icon at bounding box center [78, 43] width 21 height 7
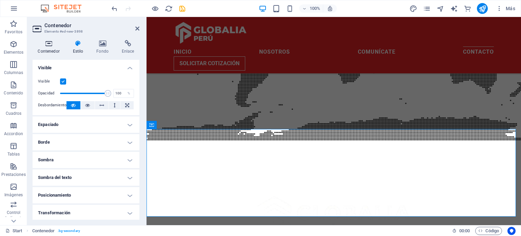
click at [47, 44] on icon at bounding box center [49, 43] width 32 height 7
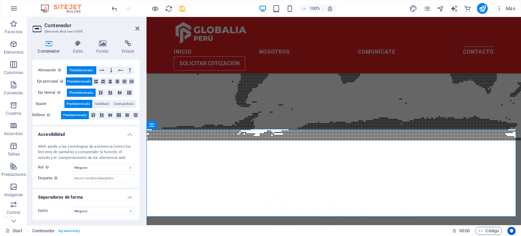
scroll to position [0, 0]
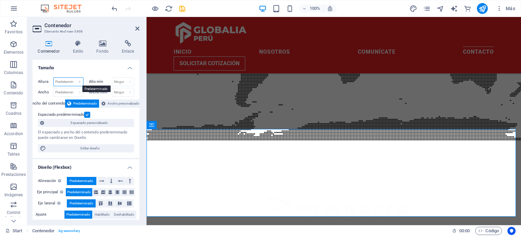
click at [74, 84] on select "Predeterminado px rem % vh vw" at bounding box center [69, 82] width 30 height 8
click at [54, 78] on select "Predeterminado px rem % vh vw" at bounding box center [69, 82] width 30 height 8
select select "DISABLED_OPTION_VALUE"
click at [121, 104] on span "Ancho personalizado" at bounding box center [124, 103] width 32 height 8
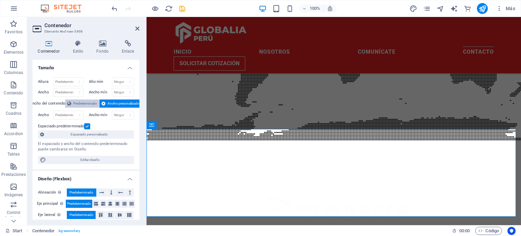
click at [88, 103] on span "Predeterminado" at bounding box center [85, 103] width 24 height 8
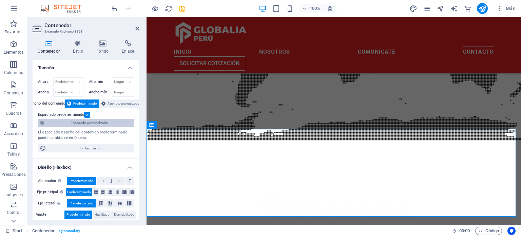
click at [129, 122] on span "Espaciado personalizado" at bounding box center [89, 123] width 86 height 8
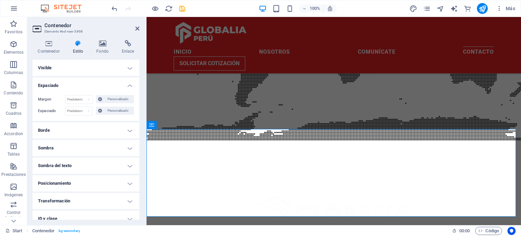
click at [92, 131] on h4 "Borde" at bounding box center [86, 130] width 107 height 16
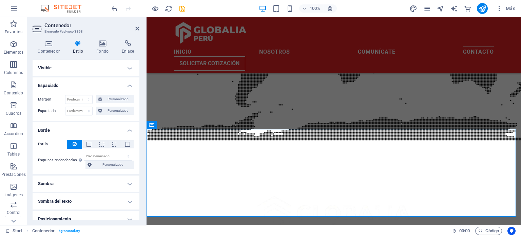
click at [92, 131] on h4 "Borde" at bounding box center [86, 128] width 107 height 12
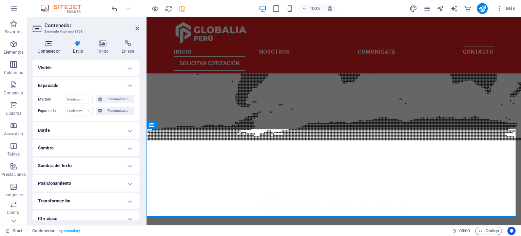
click at [56, 46] on icon at bounding box center [49, 43] width 32 height 7
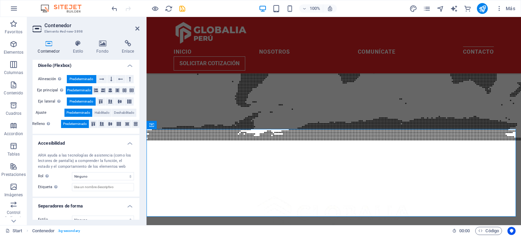
scroll to position [111, 0]
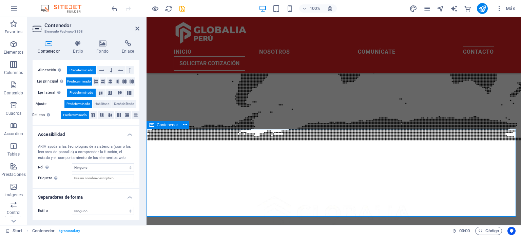
drag, startPoint x: 207, startPoint y: 193, endPoint x: 214, endPoint y: 195, distance: 7.7
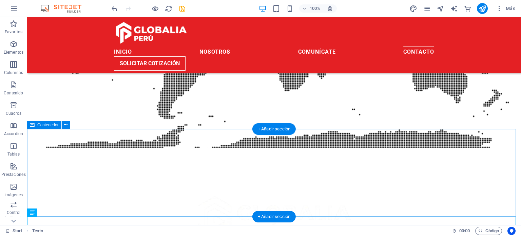
drag, startPoint x: 345, startPoint y: 213, endPoint x: 373, endPoint y: 230, distance: 33.2
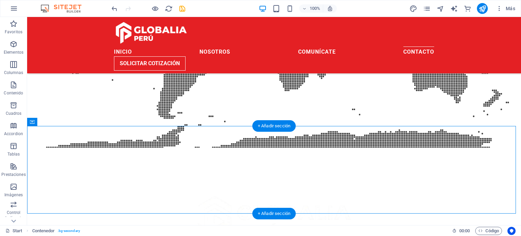
scroll to position [1109, 0]
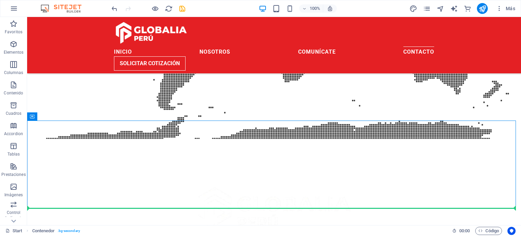
drag, startPoint x: 514, startPoint y: 215, endPoint x: 500, endPoint y: 190, distance: 29.1
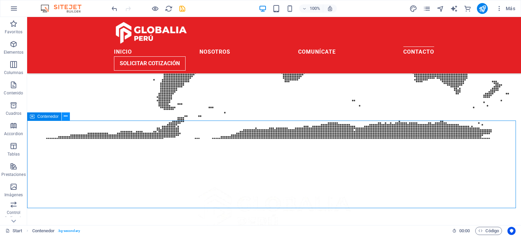
click at [65, 114] on icon at bounding box center [66, 116] width 4 height 7
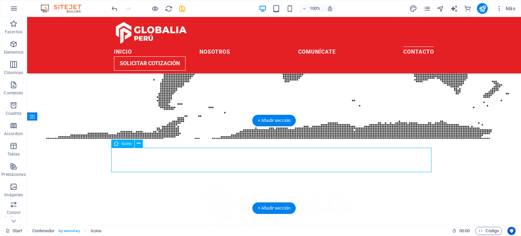
select select "xMidYMid"
select select "px"
select select
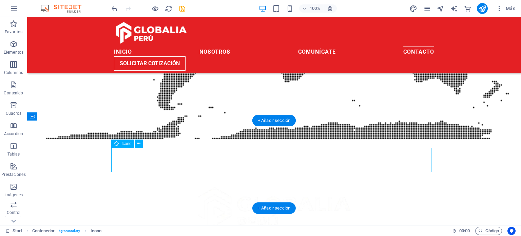
select select
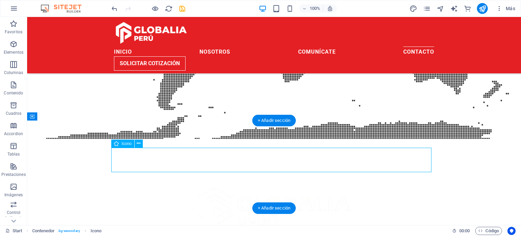
select select "xMidYMid"
select select "px"
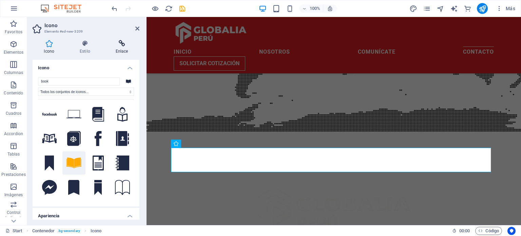
click at [127, 47] on h4 "Enlace" at bounding box center [121, 47] width 35 height 14
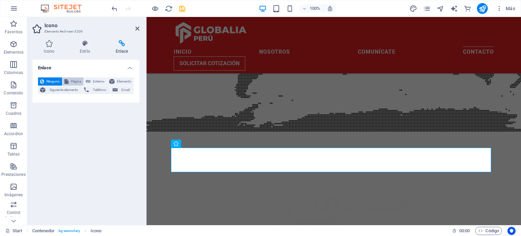
click at [71, 81] on span "Página" at bounding box center [76, 81] width 11 height 8
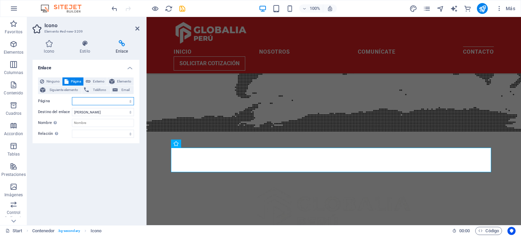
click at [132, 100] on select "Start Subpage Legal Notice Privacy" at bounding box center [103, 101] width 62 height 8
select select "3"
click at [72, 97] on select "Start Subpage Legal Notice Privacy" at bounding box center [103, 101] width 62 height 8
click at [102, 157] on div "Enlace Ninguno Página Externo Elemento Siguiente elemento Teléfono Email Página…" at bounding box center [86, 140] width 107 height 160
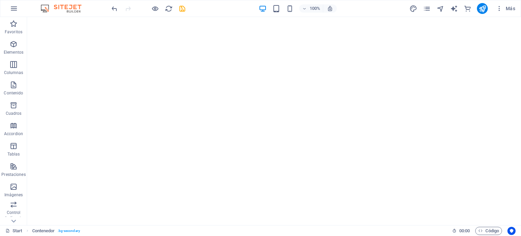
scroll to position [0, 0]
click at [495, 9] on button "Más" at bounding box center [505, 8] width 25 height 11
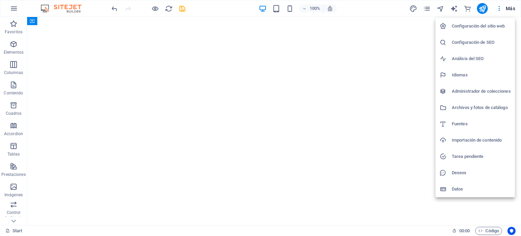
click at [446, 25] on icon at bounding box center [443, 26] width 7 height 7
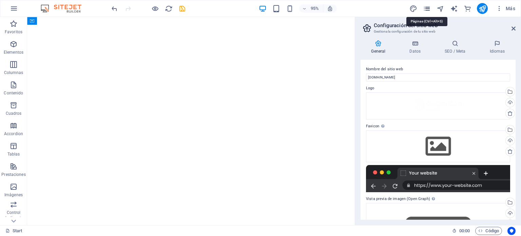
click at [427, 6] on icon "pages" at bounding box center [427, 9] width 8 height 8
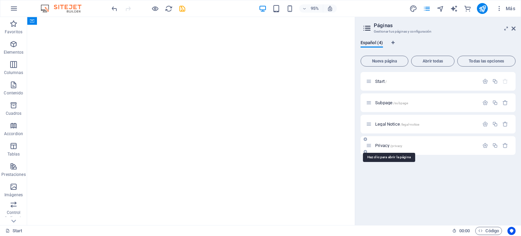
click at [378, 146] on span "Privacy /privacy" at bounding box center [388, 145] width 27 height 5
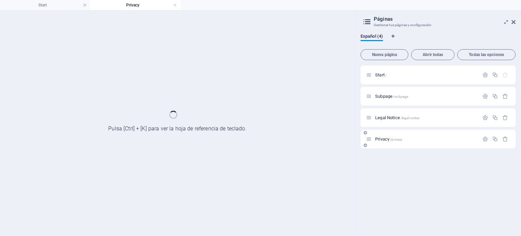
click at [378, 146] on div "Privacy /privacy" at bounding box center [438, 139] width 155 height 19
click at [387, 138] on span "Privacy /privacy" at bounding box center [388, 138] width 27 height 5
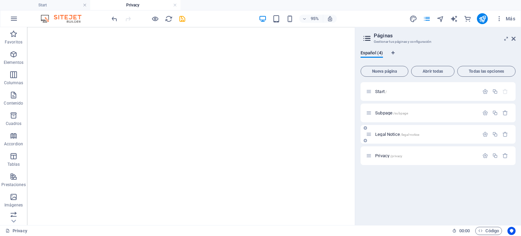
click at [483, 137] on div at bounding box center [495, 134] width 30 height 7
click at [489, 159] on div at bounding box center [495, 155] width 30 height 7
click at [486, 157] on icon "button" at bounding box center [485, 156] width 6 height 6
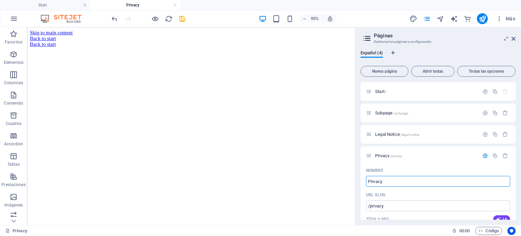
drag, startPoint x: 421, startPoint y: 209, endPoint x: 371, endPoint y: 188, distance: 53.5
type input "Libro de re"
type input "/libro-de-re"
type input "Libro de re"
type input "Libro de reclamaciones"
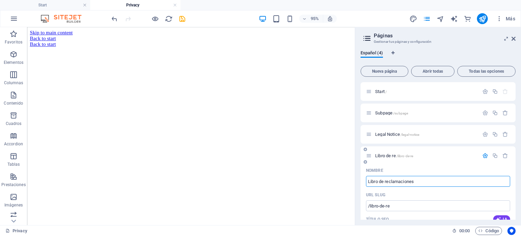
type input "/libro-de-reclamaciones"
type input "Libro de reclamaciones"
click at [435, 166] on div "Nombre" at bounding box center [438, 170] width 144 height 11
click at [516, 36] on aside "Páginas Gestionar tus páginas y configuración Español (4) Nueva página Abrir to…" at bounding box center [438, 126] width 166 height 198
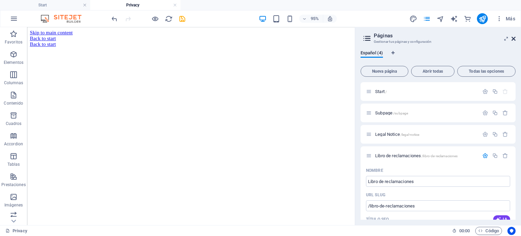
click at [515, 36] on icon at bounding box center [514, 38] width 4 height 5
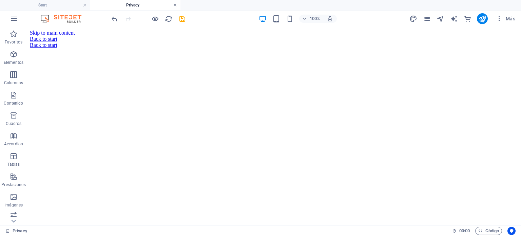
click at [176, 6] on link at bounding box center [175, 5] width 4 height 6
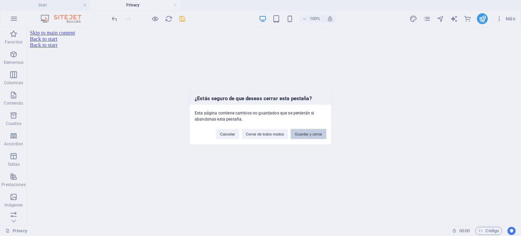
click at [304, 134] on button "Guardar y cerrar" at bounding box center [309, 134] width 36 height 10
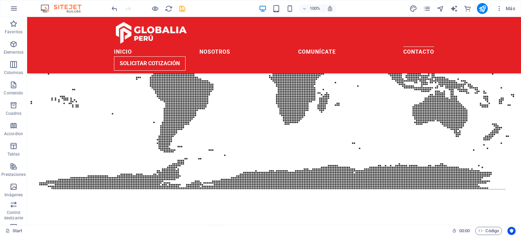
scroll to position [1109, 0]
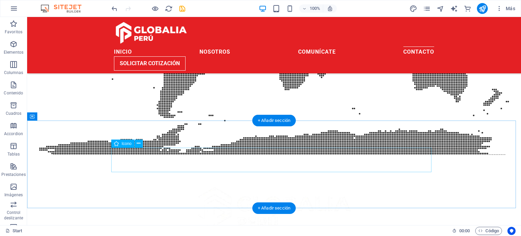
drag, startPoint x: 280, startPoint y: 155, endPoint x: 280, endPoint y: 150, distance: 5.1
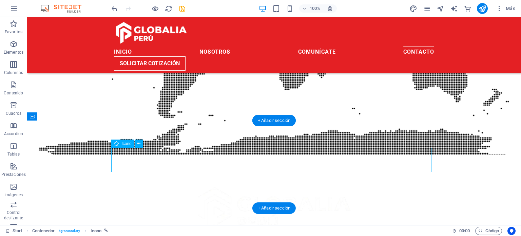
select select "3"
select select
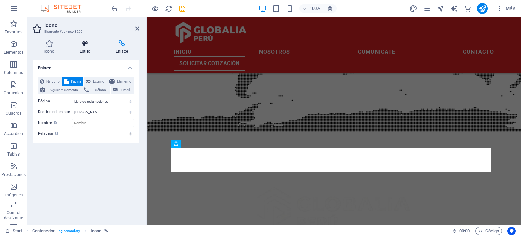
click at [79, 47] on h4 "Estilo" at bounding box center [87, 47] width 36 height 14
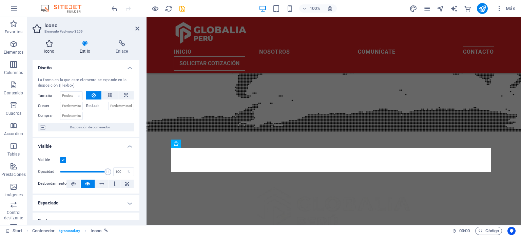
click at [59, 45] on icon at bounding box center [49, 43] width 33 height 7
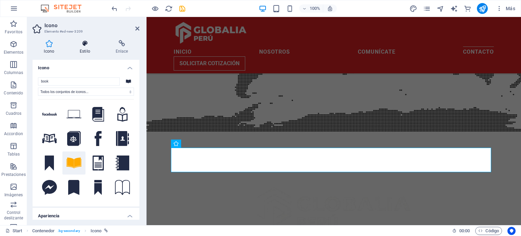
click at [74, 49] on h4 "Estilo" at bounding box center [87, 47] width 36 height 14
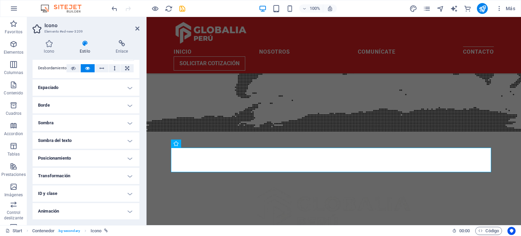
scroll to position [117, 0]
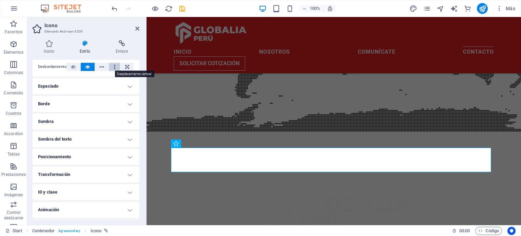
click at [112, 68] on button at bounding box center [114, 67] width 11 height 8
click at [126, 67] on icon at bounding box center [127, 67] width 4 height 8
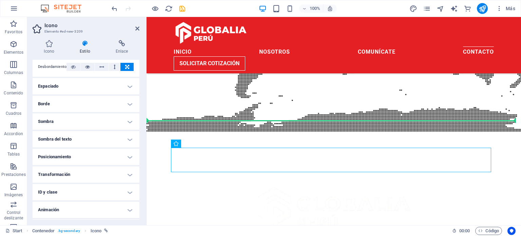
drag, startPoint x: 320, startPoint y: 157, endPoint x: 320, endPoint y: 140, distance: 16.6
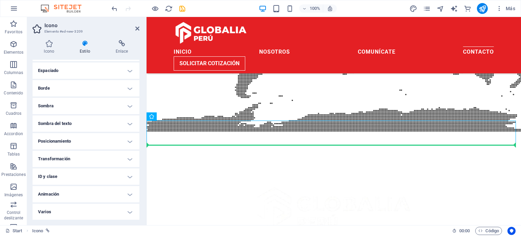
drag, startPoint x: 327, startPoint y: 138, endPoint x: 324, endPoint y: 159, distance: 20.9
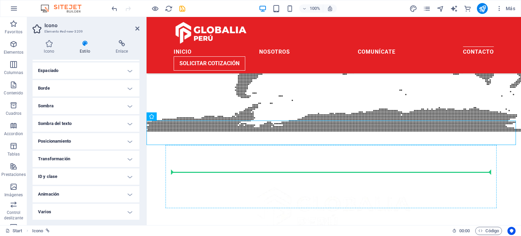
drag, startPoint x: 328, startPoint y: 134, endPoint x: 328, endPoint y: 172, distance: 38.7
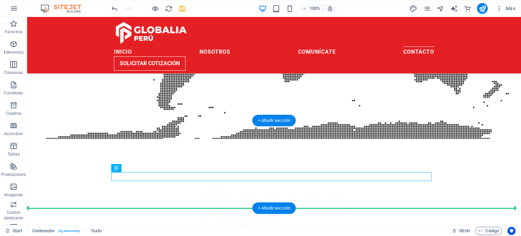
drag, startPoint x: 345, startPoint y: 178, endPoint x: 343, endPoint y: 203, distance: 25.5
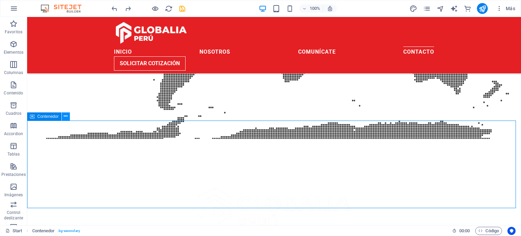
click at [62, 119] on button at bounding box center [66, 116] width 8 height 8
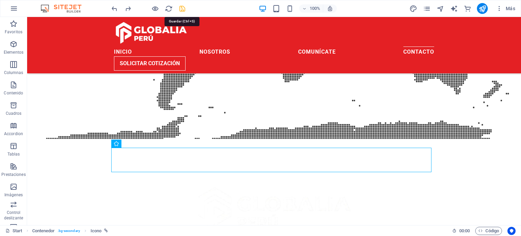
click at [180, 10] on icon "save" at bounding box center [182, 9] width 8 height 8
checkbox input "false"
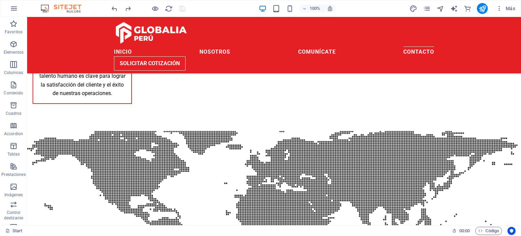
scroll to position [905, 0]
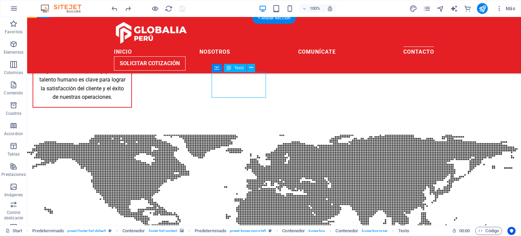
drag, startPoint x: 228, startPoint y: 92, endPoint x: 220, endPoint y: 94, distance: 8.0
click at [250, 68] on icon at bounding box center [251, 67] width 4 height 7
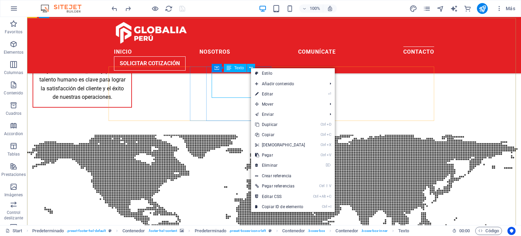
click at [242, 67] on span "Texto" at bounding box center [239, 68] width 10 height 4
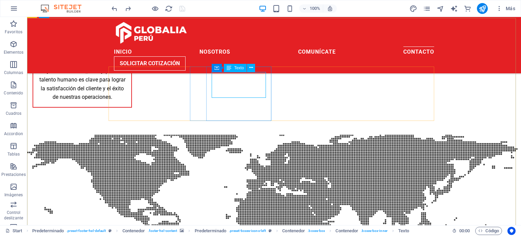
click at [242, 67] on span "Texto" at bounding box center [239, 68] width 10 height 4
click at [228, 69] on icon at bounding box center [229, 68] width 5 height 8
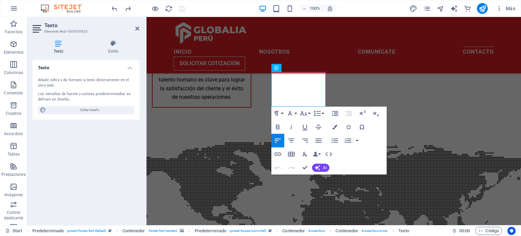
click at [360, 158] on div "Paragraph Format Normal Heading 1 Heading 2 Heading 3 Heading 4 Heading 5 Headi…" at bounding box center [328, 141] width 115 height 68
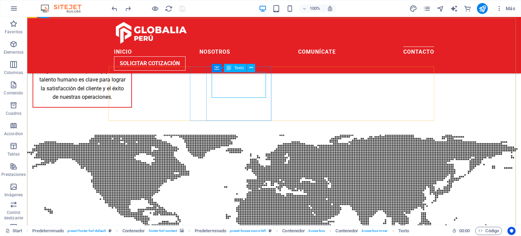
click at [237, 67] on span "Texto" at bounding box center [239, 68] width 10 height 4
click at [248, 68] on button at bounding box center [251, 68] width 8 height 8
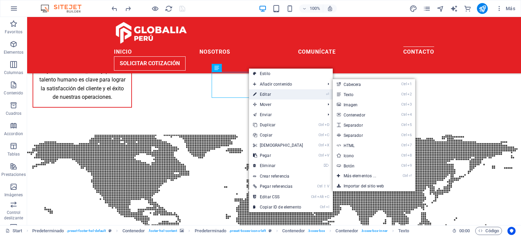
click at [273, 93] on link "⏎ Editar" at bounding box center [278, 94] width 58 height 10
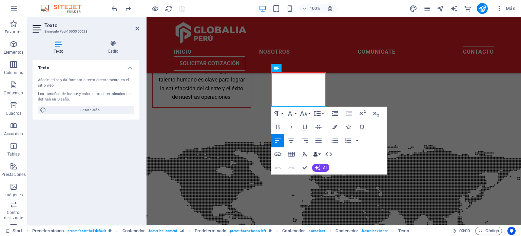
click at [320, 154] on button "Data Bindings" at bounding box center [316, 154] width 9 height 14
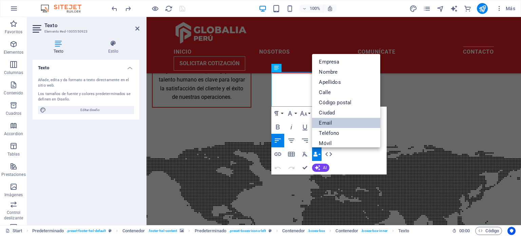
click at [329, 123] on link "Email" at bounding box center [346, 123] width 68 height 10
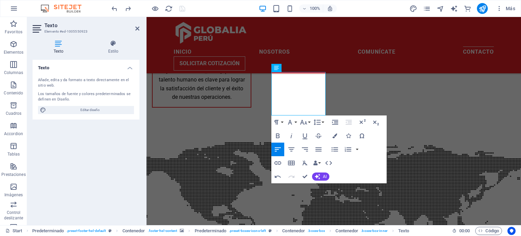
click at [322, 162] on div "Insert Link Insert Table Clear Formatting Data Bindings Empresa Nombre Apellido…" at bounding box center [303, 163] width 64 height 14
click at [318, 161] on icon "button" at bounding box center [315, 162] width 5 height 5
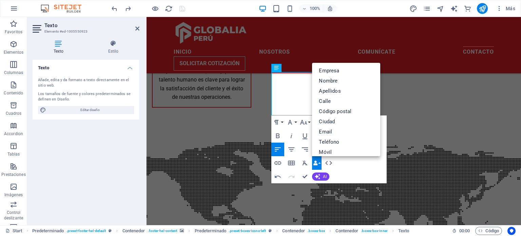
click at [345, 163] on div "Paragraph Format Normal Heading 1 Heading 2 Heading 3 Heading 4 Heading 5 Headi…" at bounding box center [328, 149] width 115 height 68
drag, startPoint x: 414, startPoint y: 165, endPoint x: 525, endPoint y: 183, distance: 112.3
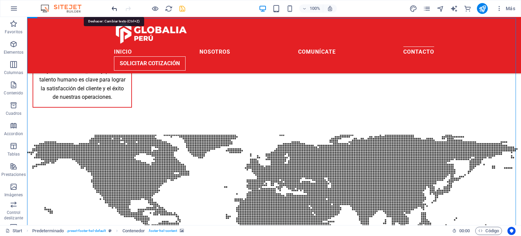
click at [113, 9] on icon "undo" at bounding box center [115, 9] width 8 height 8
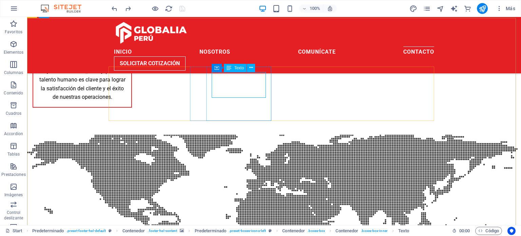
click at [232, 68] on div "Texto" at bounding box center [235, 68] width 23 height 8
click at [243, 68] on span "Texto" at bounding box center [239, 68] width 10 height 4
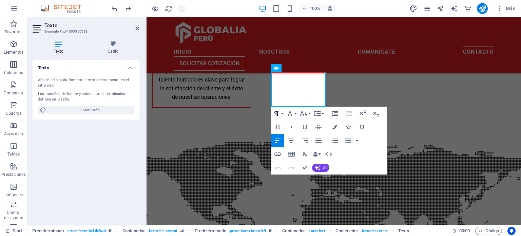
click at [282, 113] on button "Paragraph Format" at bounding box center [277, 114] width 13 height 14
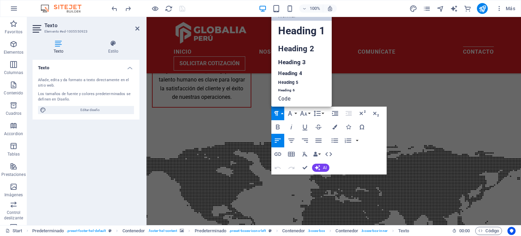
scroll to position [5, 0]
click at [282, 113] on button "Paragraph Format" at bounding box center [277, 114] width 13 height 14
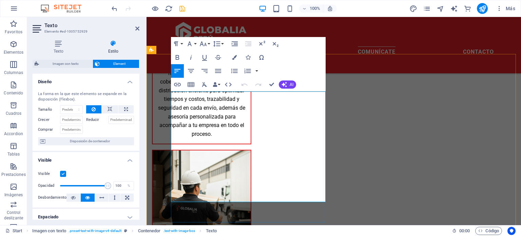
scroll to position [674, 0]
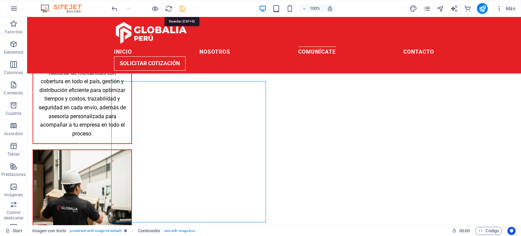
click at [179, 5] on icon "save" at bounding box center [182, 9] width 8 height 8
checkbox input "false"
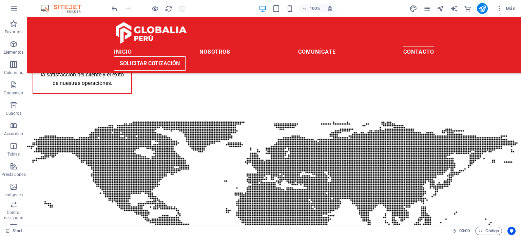
scroll to position [923, 0]
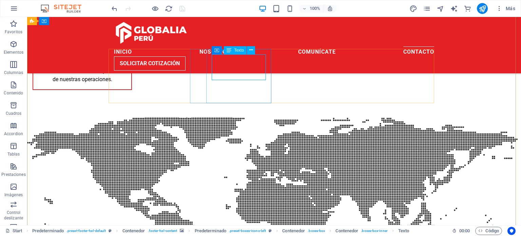
click at [236, 52] on span "Texto" at bounding box center [239, 50] width 10 height 4
click at [234, 49] on span "Texto" at bounding box center [239, 50] width 10 height 4
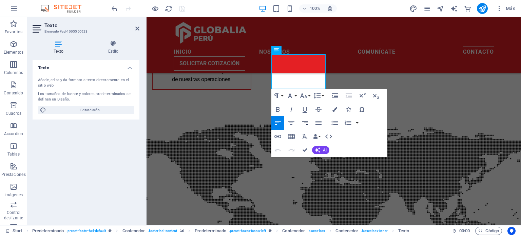
click at [299, 125] on button "Align Right" at bounding box center [305, 123] width 13 height 14
click at [293, 122] on icon "button" at bounding box center [291, 123] width 8 height 8
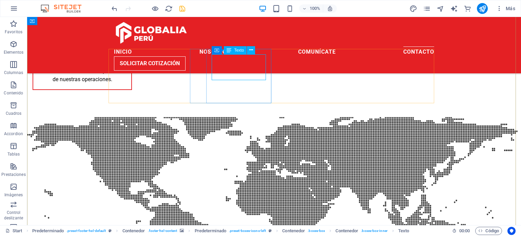
click at [231, 52] on icon at bounding box center [229, 50] width 5 height 8
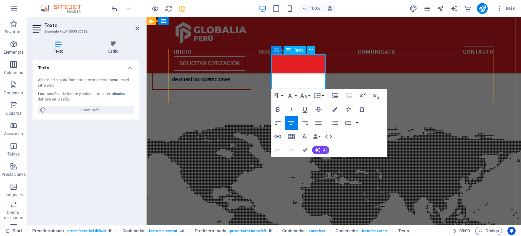
drag, startPoint x: 304, startPoint y: 87, endPoint x: 273, endPoint y: 78, distance: 32.0
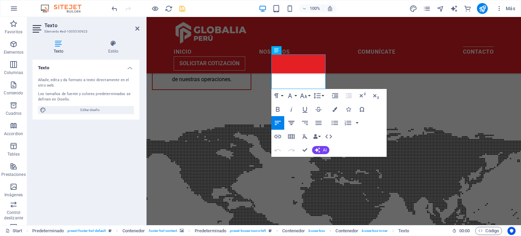
click at [292, 119] on icon "button" at bounding box center [291, 123] width 8 height 8
click at [300, 120] on button "Align Right" at bounding box center [305, 123] width 13 height 14
click at [291, 120] on icon "button" at bounding box center [291, 123] width 8 height 8
click at [277, 119] on icon "button" at bounding box center [278, 123] width 8 height 8
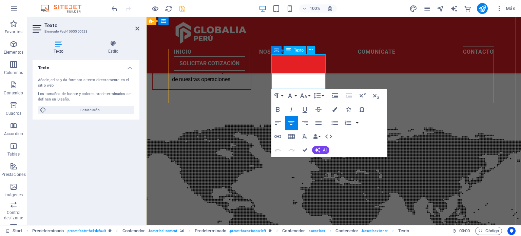
drag, startPoint x: 308, startPoint y: 85, endPoint x: 271, endPoint y: 77, distance: 38.2
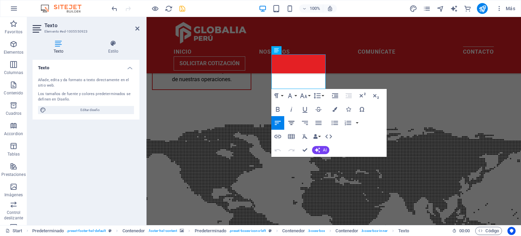
click at [292, 121] on icon "button" at bounding box center [291, 123] width 6 height 4
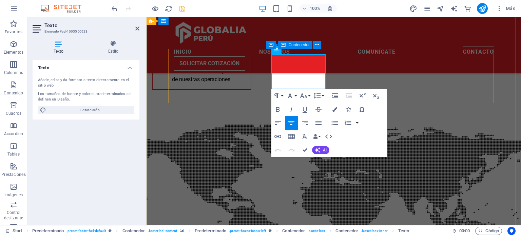
drag, startPoint x: 318, startPoint y: 83, endPoint x: 267, endPoint y: 76, distance: 51.4
click at [277, 119] on icon "button" at bounding box center [278, 123] width 8 height 8
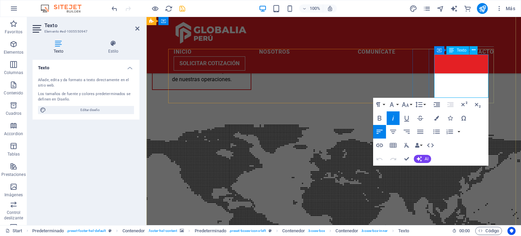
drag, startPoint x: 446, startPoint y: 94, endPoint x: 436, endPoint y: 61, distance: 34.8
copy div "Horario: Lunes– Viernes: 8:00 am – 6:00 pm Sábados: 8:00 am - 12:00 pm"
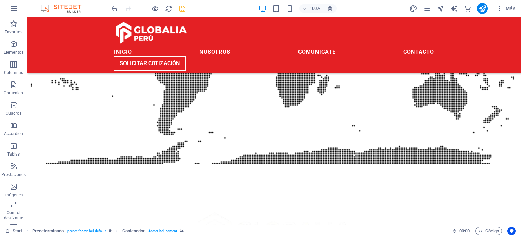
scroll to position [1109, 0]
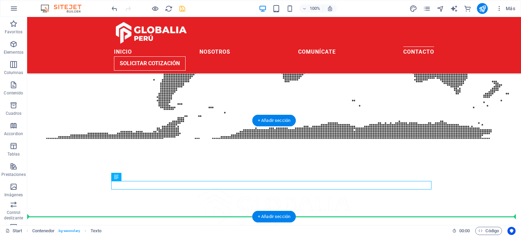
drag, startPoint x: 276, startPoint y: 183, endPoint x: 277, endPoint y: 193, distance: 9.5
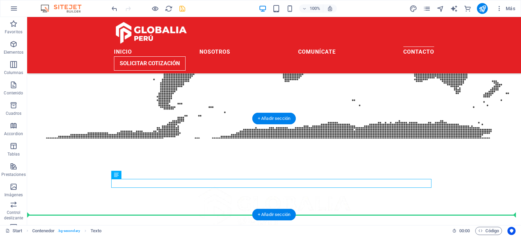
scroll to position [1118, 0]
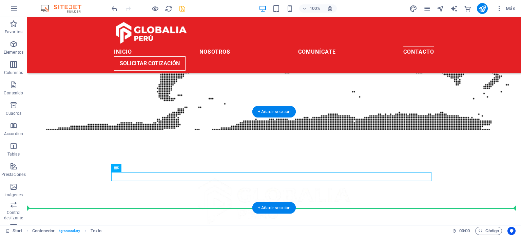
drag, startPoint x: 157, startPoint y: 187, endPoint x: 195, endPoint y: 183, distance: 38.5
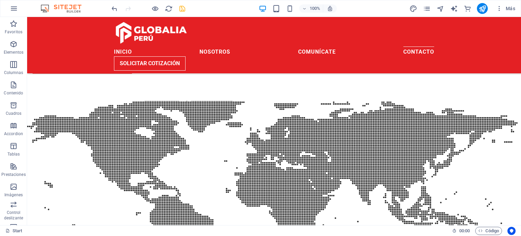
scroll to position [894, 0]
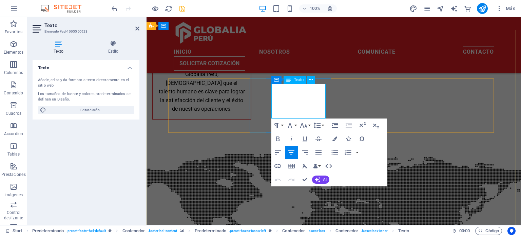
drag, startPoint x: 301, startPoint y: 106, endPoint x: 278, endPoint y: 106, distance: 23.8
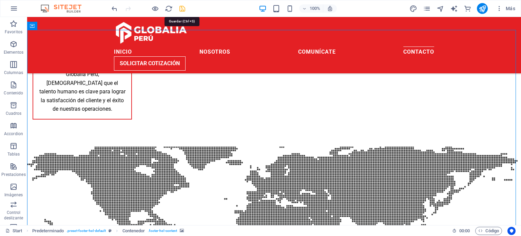
click at [180, 8] on icon "save" at bounding box center [182, 9] width 8 height 8
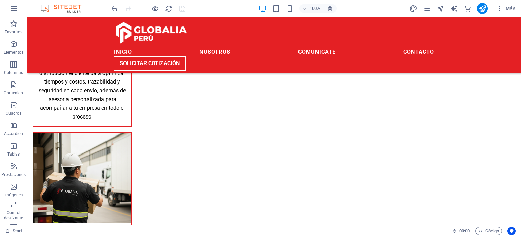
scroll to position [680, 0]
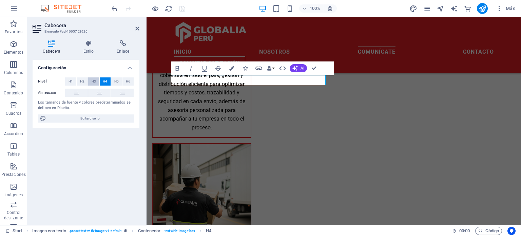
click at [91, 81] on button "H3" at bounding box center [93, 81] width 11 height 8
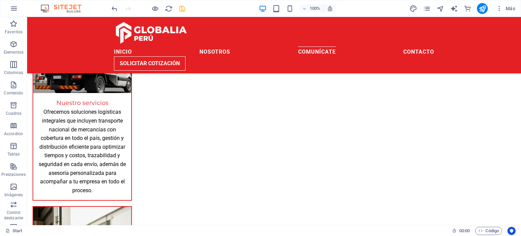
scroll to position [636, 0]
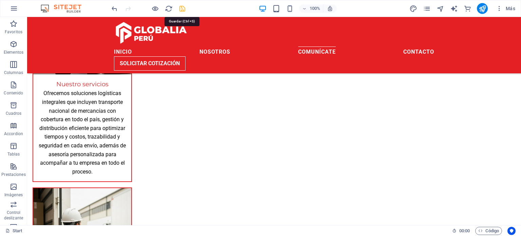
click at [178, 8] on icon "save" at bounding box center [182, 9] width 8 height 8
checkbox input "false"
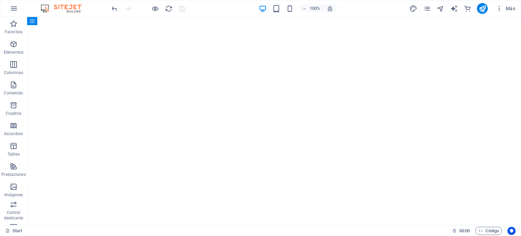
scroll to position [0, 0]
drag, startPoint x: 519, startPoint y: 125, endPoint x: 524, endPoint y: 30, distance: 94.8
click at [481, 5] on icon "publish" at bounding box center [483, 9] width 8 height 8
